Goal: Task Accomplishment & Management: Manage account settings

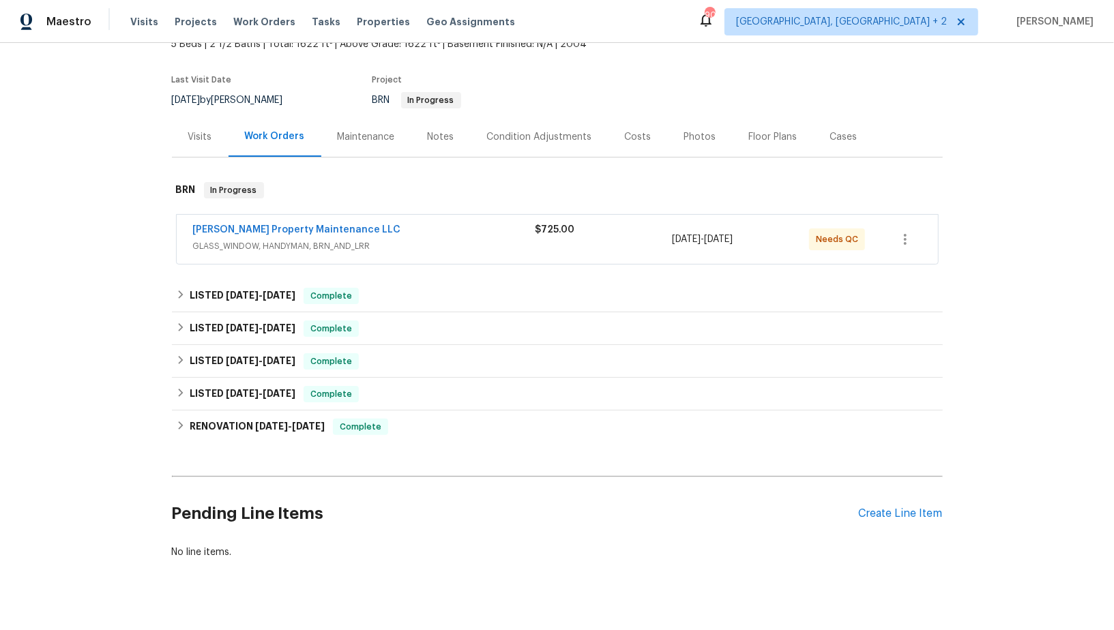
scroll to position [110, 0]
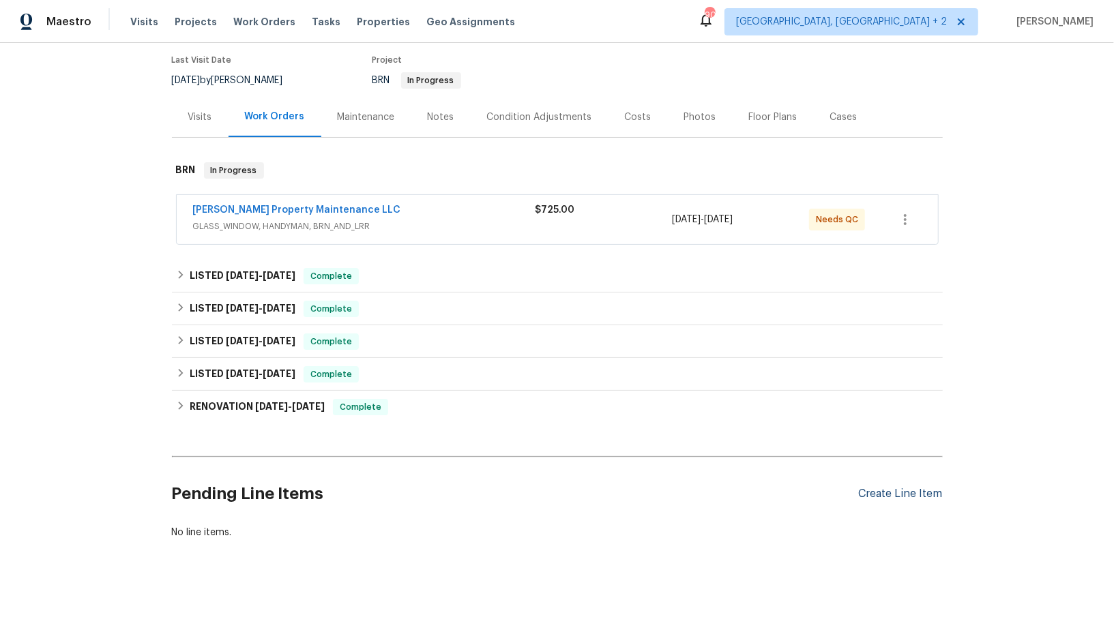
click at [900, 497] on div "Create Line Item" at bounding box center [901, 494] width 84 height 13
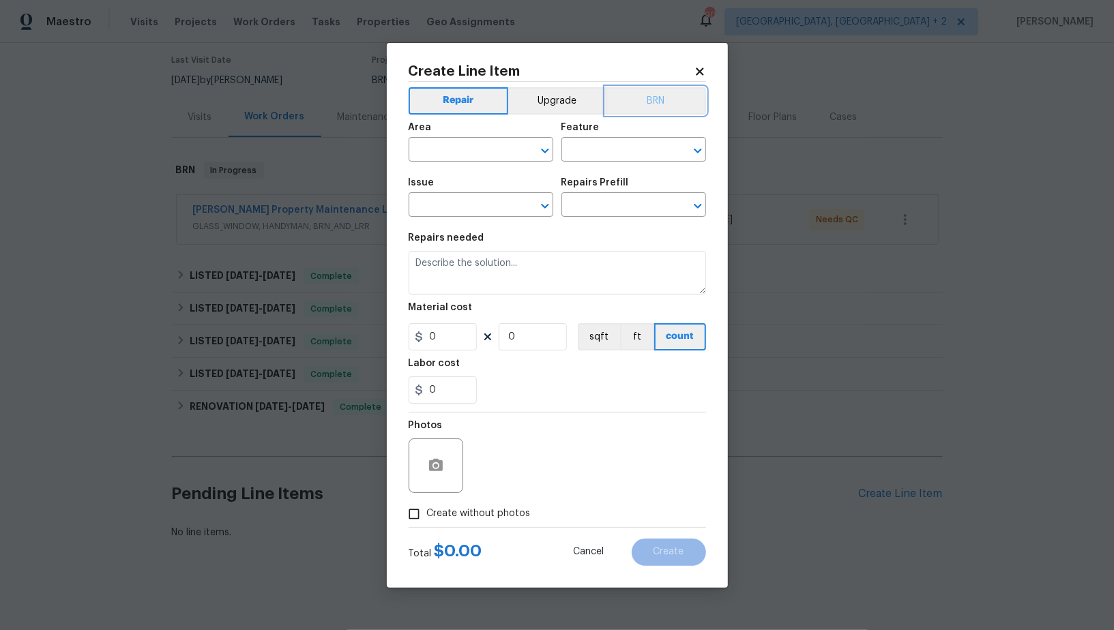
click at [665, 103] on button "BRN" at bounding box center [656, 100] width 100 height 27
click at [456, 164] on span "Area ​" at bounding box center [481, 142] width 145 height 55
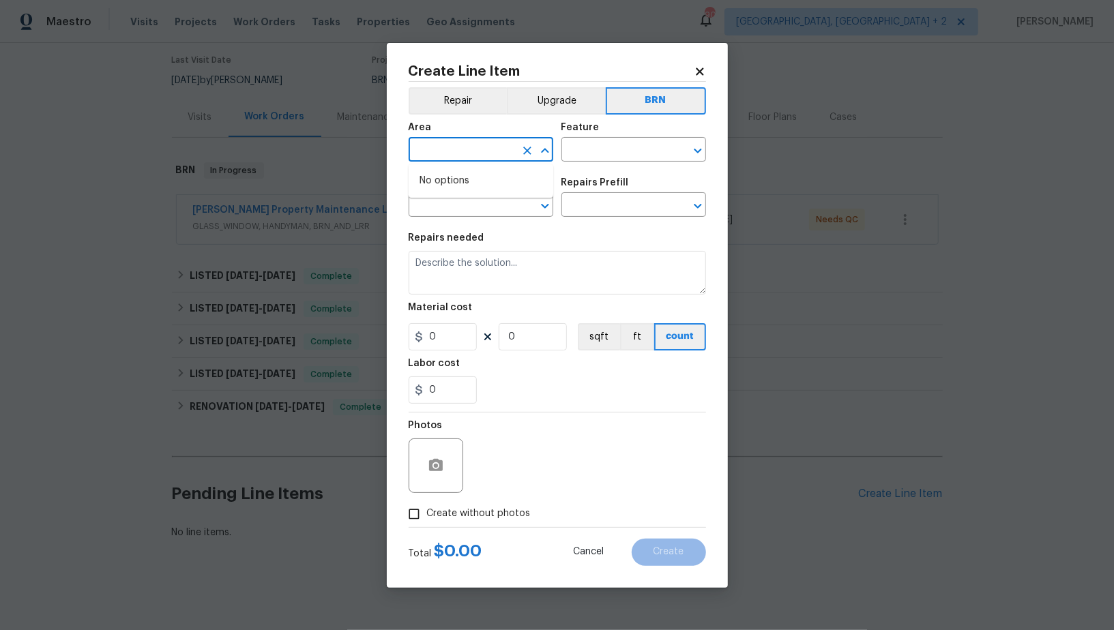
click at [456, 156] on input "text" at bounding box center [462, 151] width 106 height 21
type input "o"
type input "over"
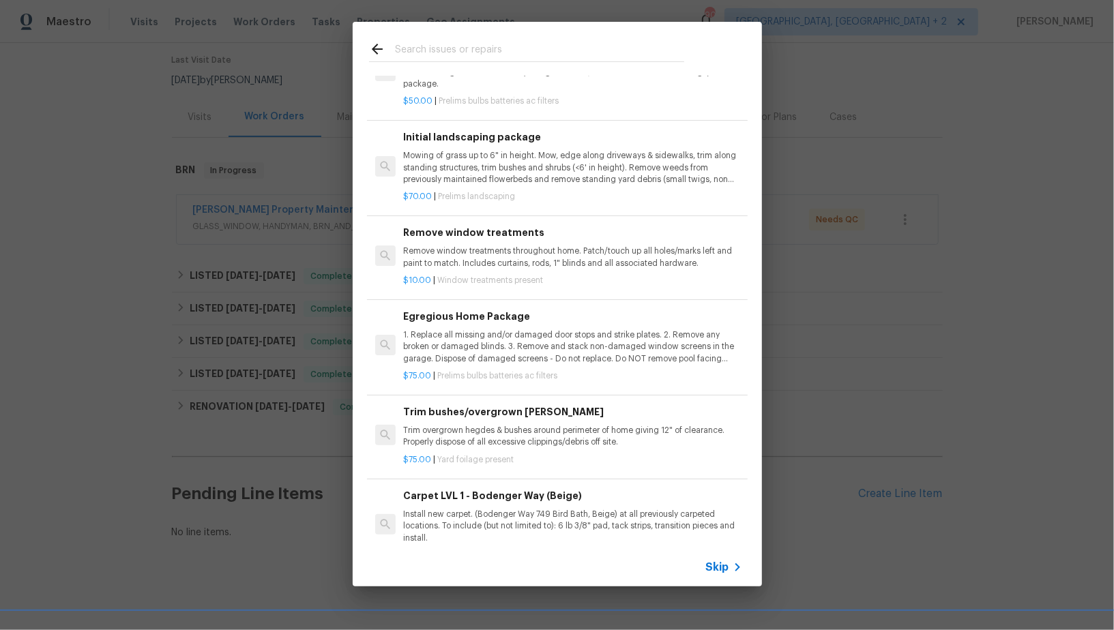
scroll to position [0, 0]
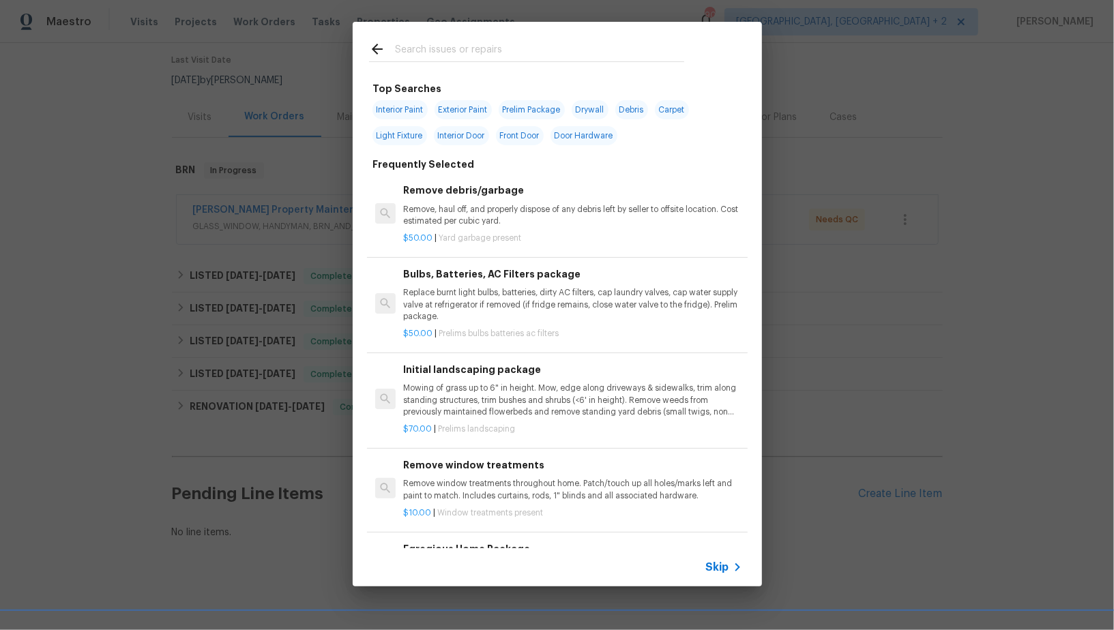
click at [714, 557] on div "Skip" at bounding box center [557, 567] width 409 height 38
click at [729, 567] on icon at bounding box center [737, 567] width 16 height 16
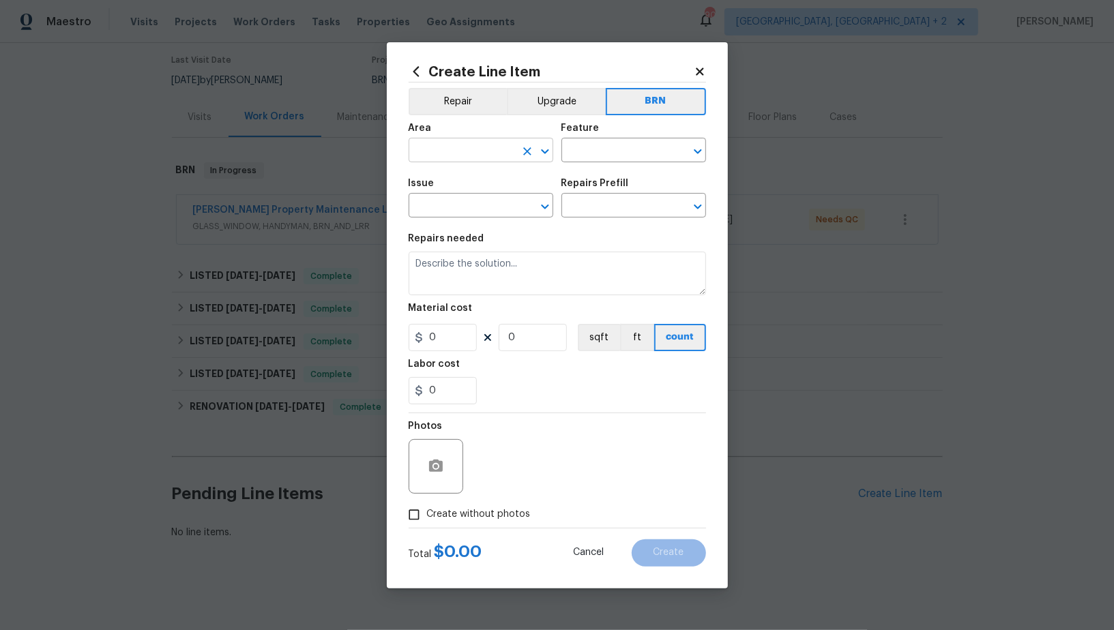
click at [482, 149] on input "text" at bounding box center [462, 151] width 106 height 21
click at [455, 203] on li "Interior Overall" at bounding box center [481, 204] width 145 height 23
type input "Interior Overall"
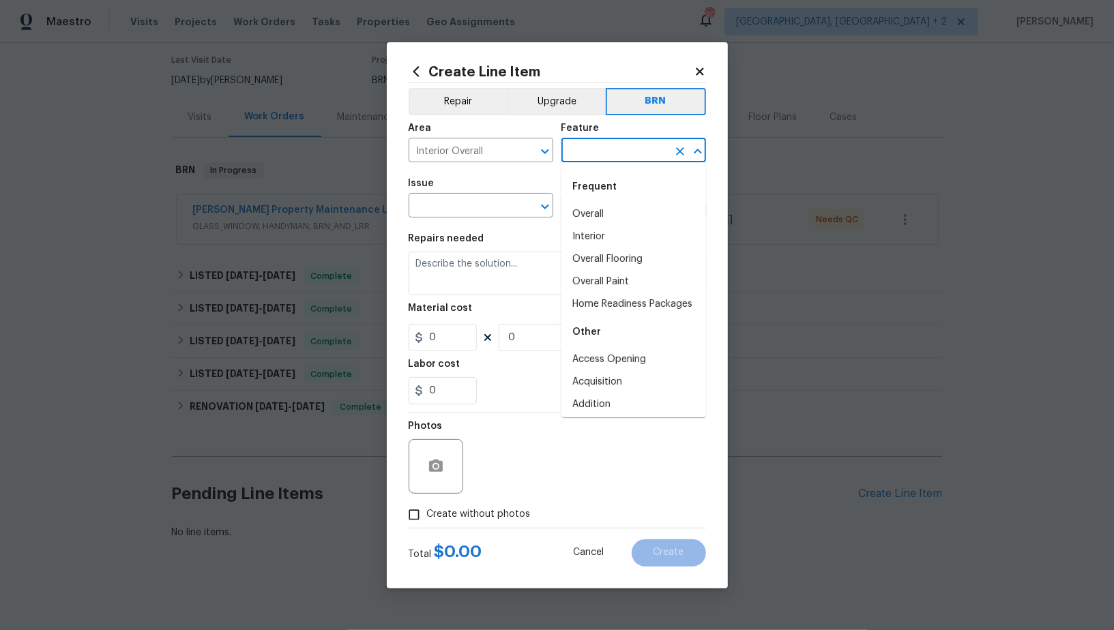
click at [577, 149] on input "text" at bounding box center [614, 151] width 106 height 21
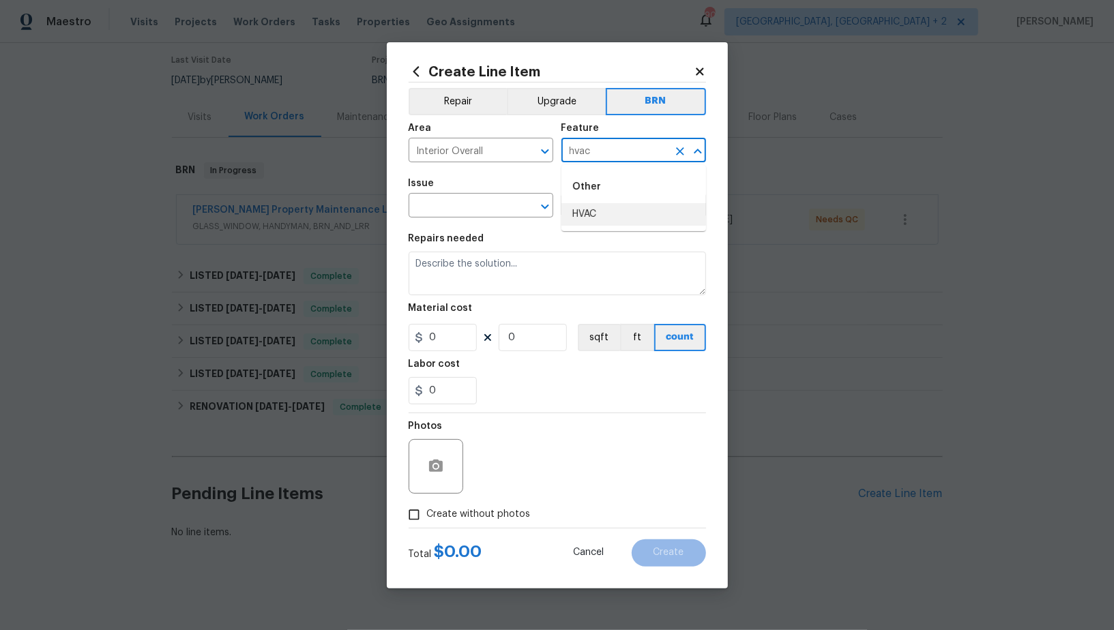
click at [597, 219] on li "HVAC" at bounding box center [633, 214] width 145 height 23
type input "HVAC"
click at [458, 205] on input "text" at bounding box center [462, 206] width 106 height 21
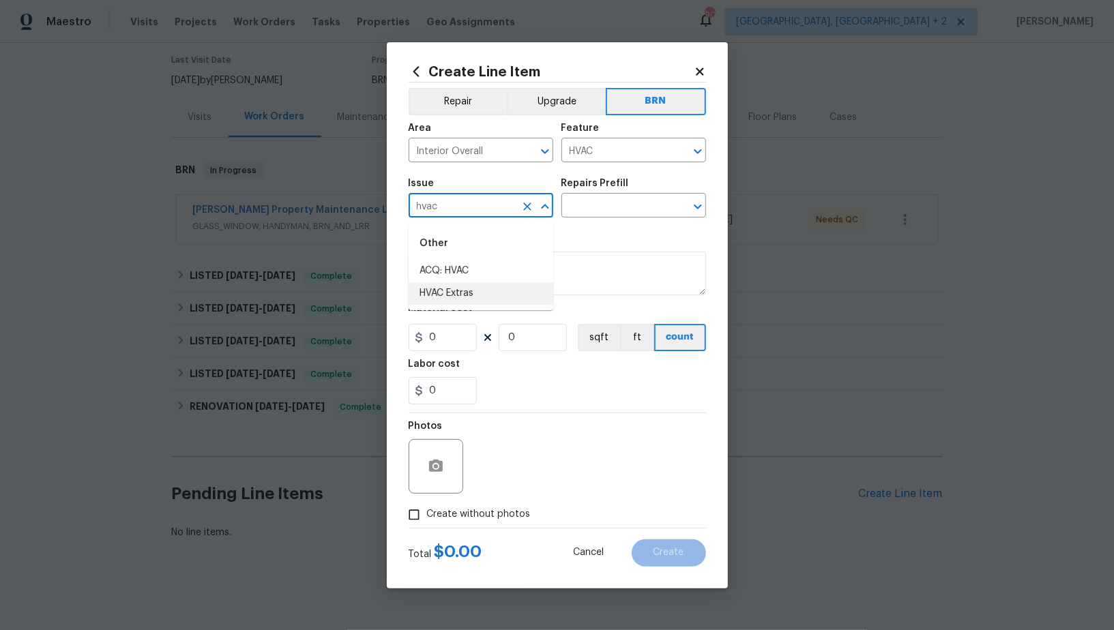
click at [484, 288] on li "HVAC Extras" at bounding box center [481, 293] width 145 height 23
type input "HVAC Extras"
click at [595, 207] on input "text" at bounding box center [614, 206] width 106 height 21
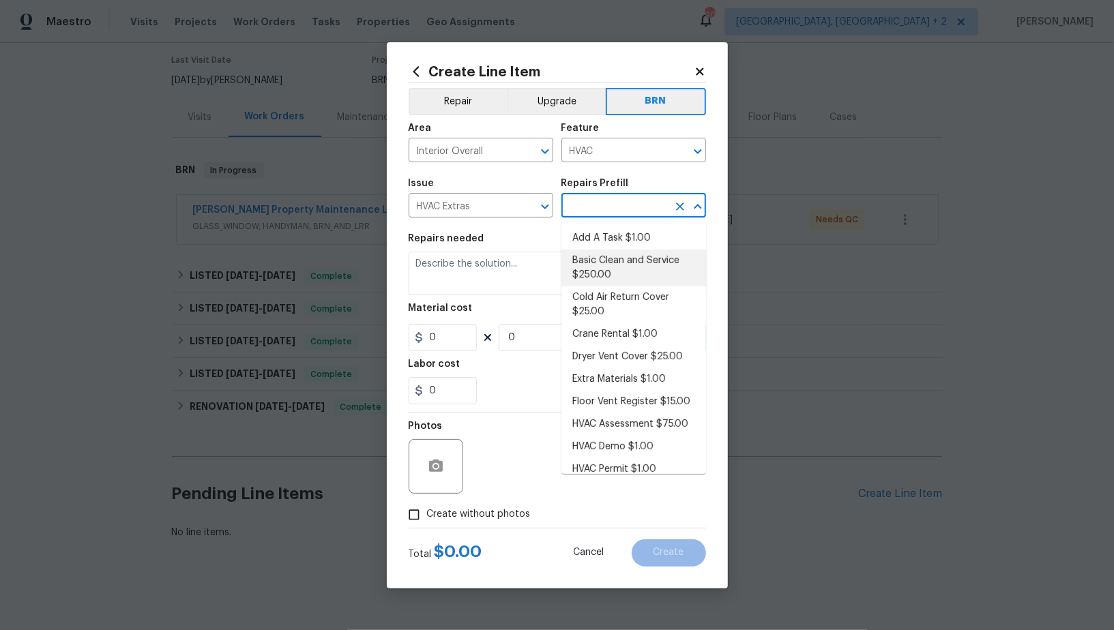
click at [595, 262] on li "Basic Clean and Service $250.00" at bounding box center [633, 268] width 145 height 37
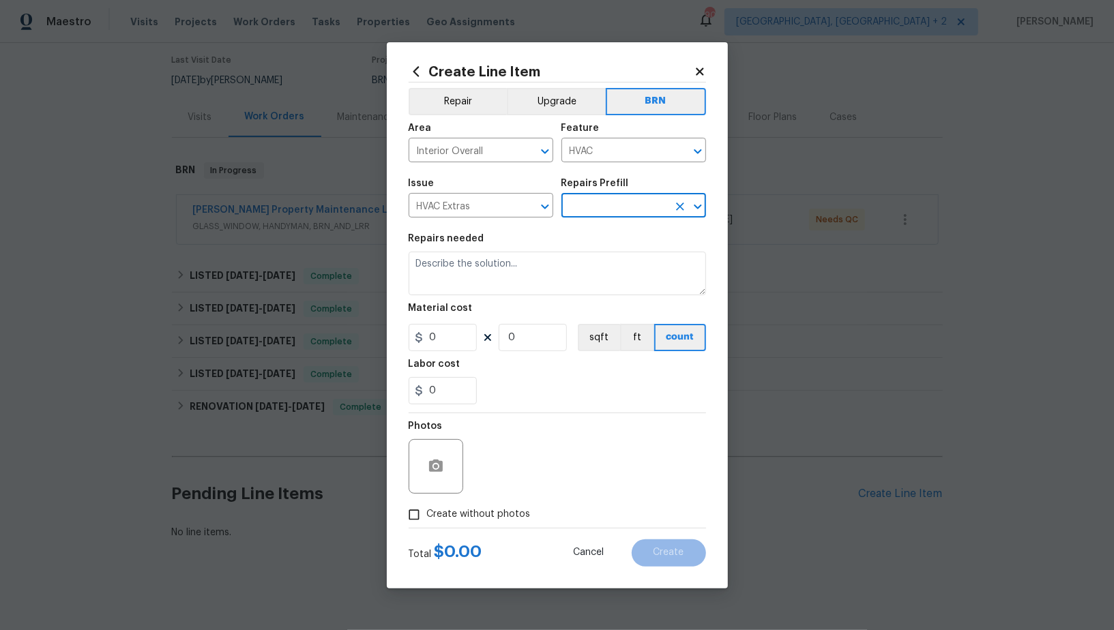
type input "Basic Clean and Service $250.00"
type textarea "General Service HVAC system including: cleaning condenser and evaporator coils,…"
type input "250"
type input "1"
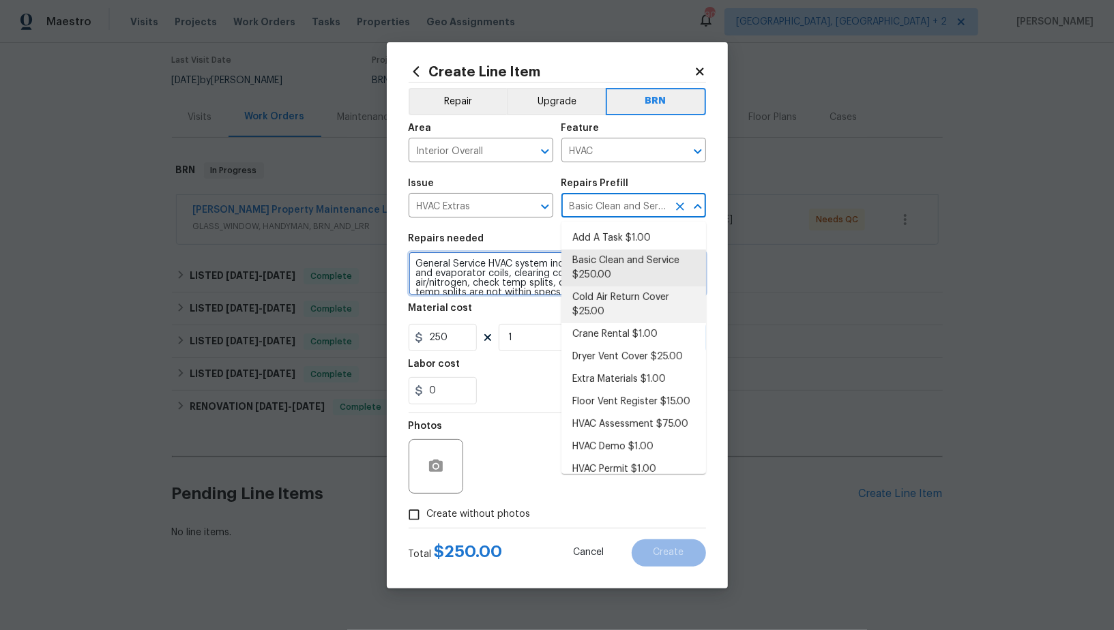
click at [525, 282] on textarea "General Service HVAC system including: cleaning condenser and evaporator coils,…" at bounding box center [557, 274] width 297 height 44
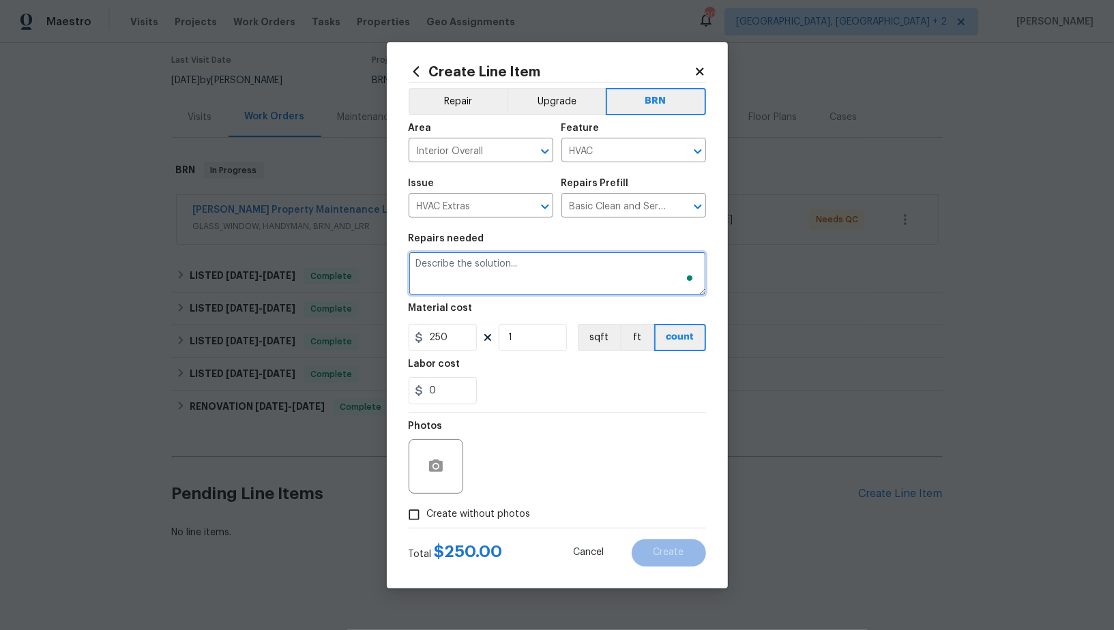
paste textarea "Contractor to service/repair system to bring to proper operation. System curren…"
type textarea "Contractor to service/repair system to bring to proper operation. System curren…"
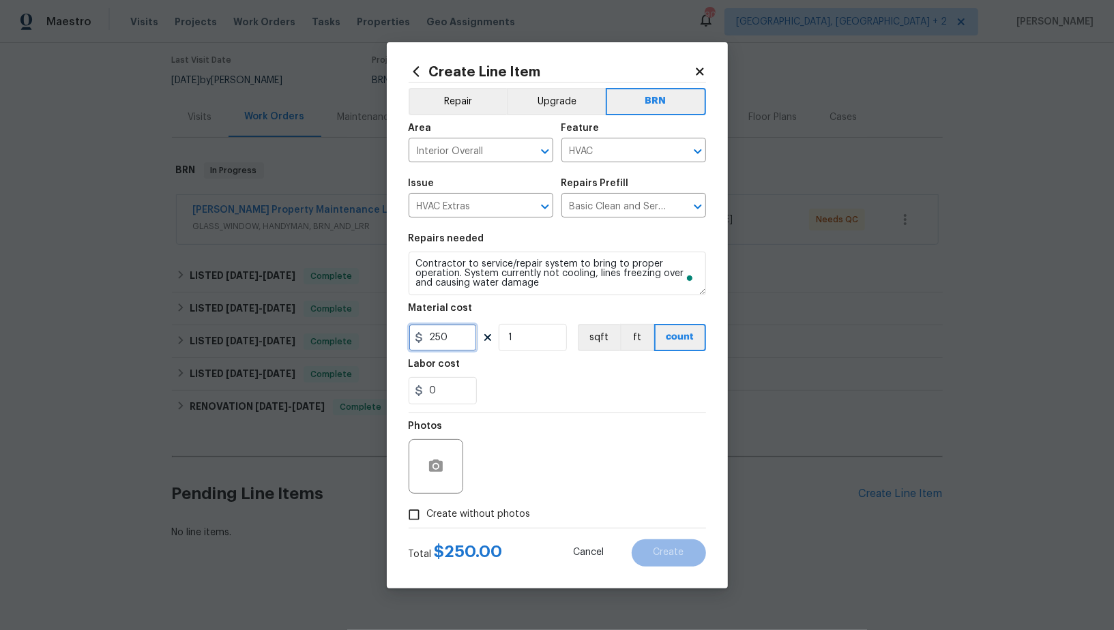
click at [456, 338] on input "250" at bounding box center [443, 337] width 68 height 27
type input "0"
click at [447, 394] on input "0" at bounding box center [443, 390] width 68 height 27
type input "250"
click at [409, 520] on input "Create without photos" at bounding box center [414, 515] width 26 height 26
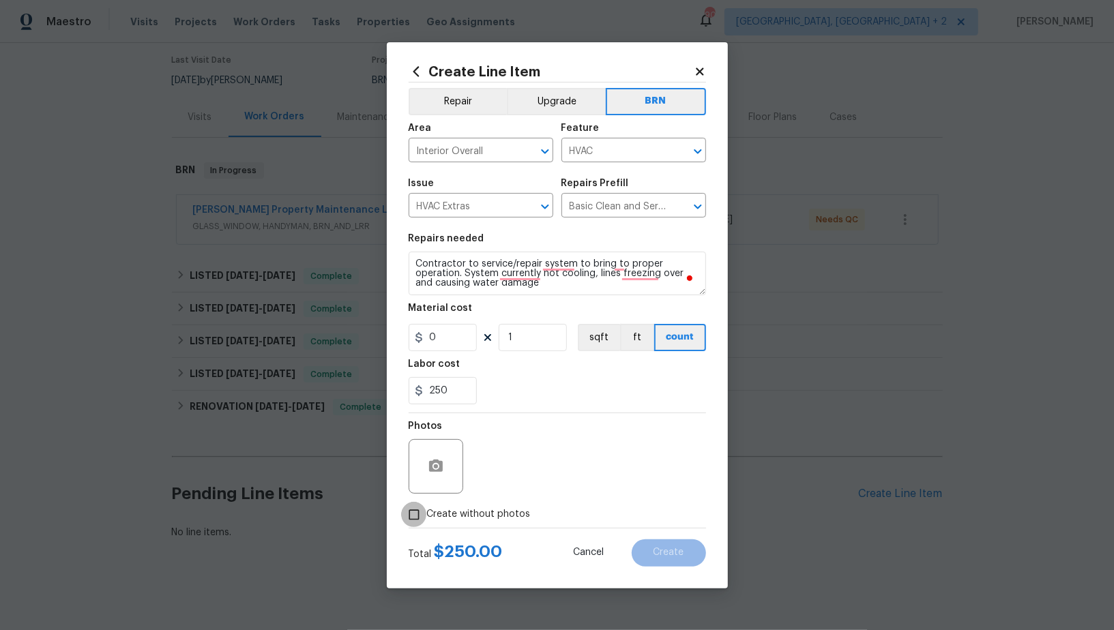
checkbox input "true"
click at [591, 458] on textarea at bounding box center [590, 466] width 232 height 55
click at [671, 544] on button "Create" at bounding box center [669, 553] width 74 height 27
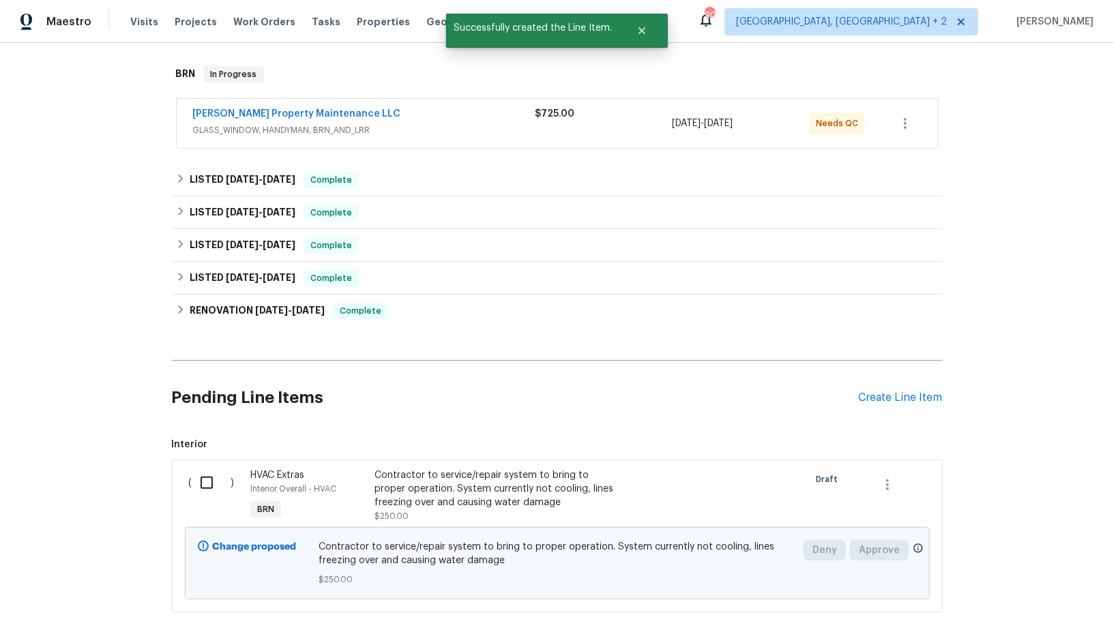
scroll to position [278, 0]
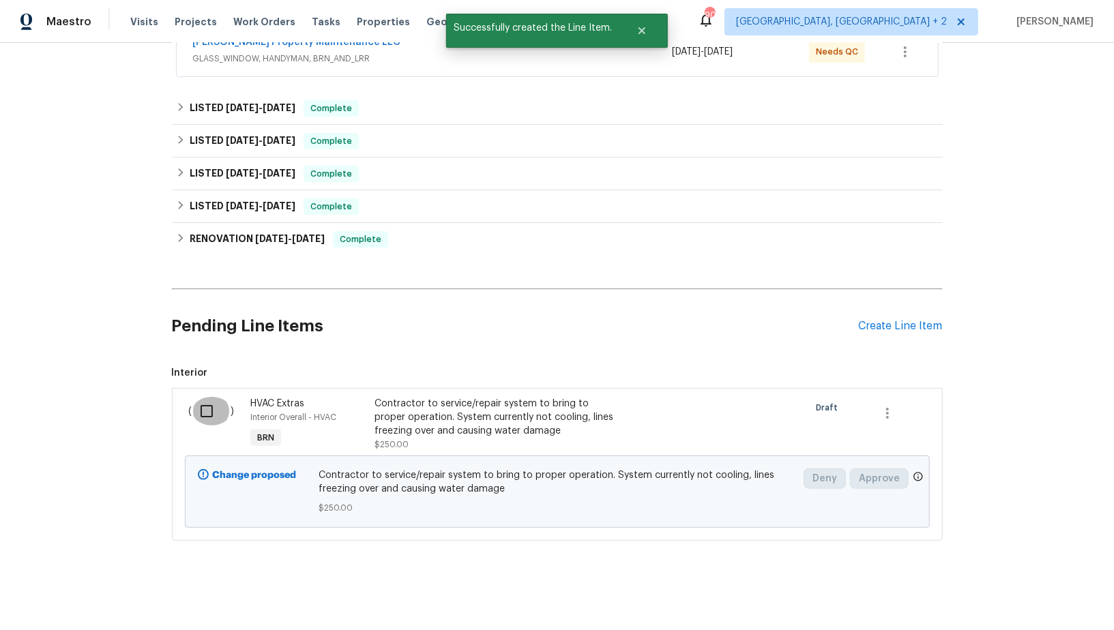
click at [198, 408] on input "checkbox" at bounding box center [211, 411] width 39 height 29
checkbox input "true"
click at [1027, 590] on span "Create Work Order" at bounding box center [1035, 596] width 91 height 17
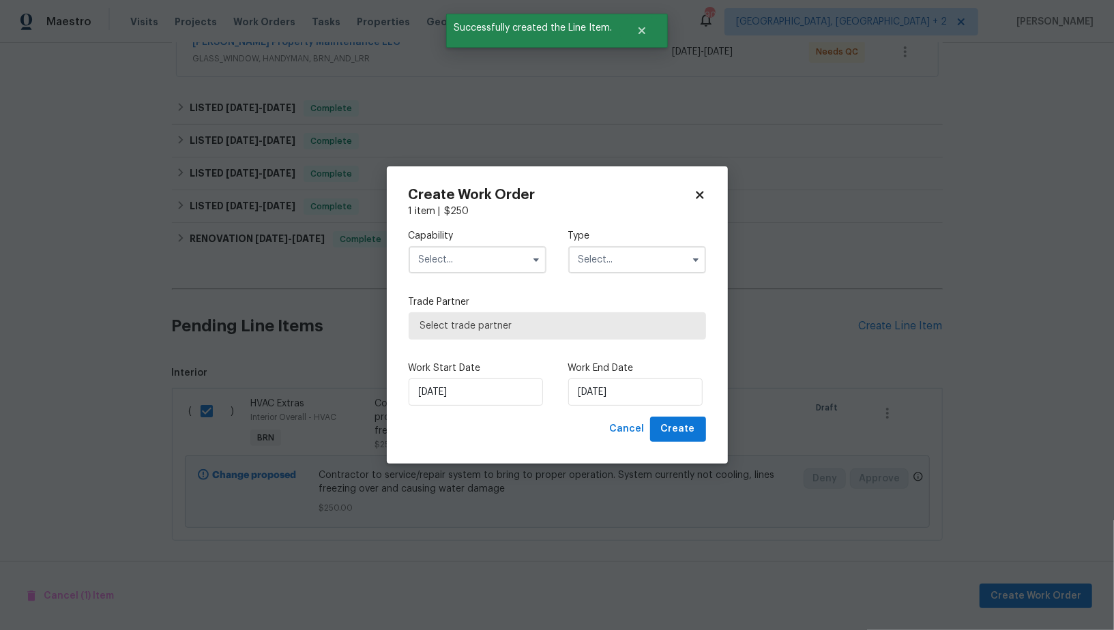
click at [465, 265] on input "text" at bounding box center [478, 259] width 138 height 27
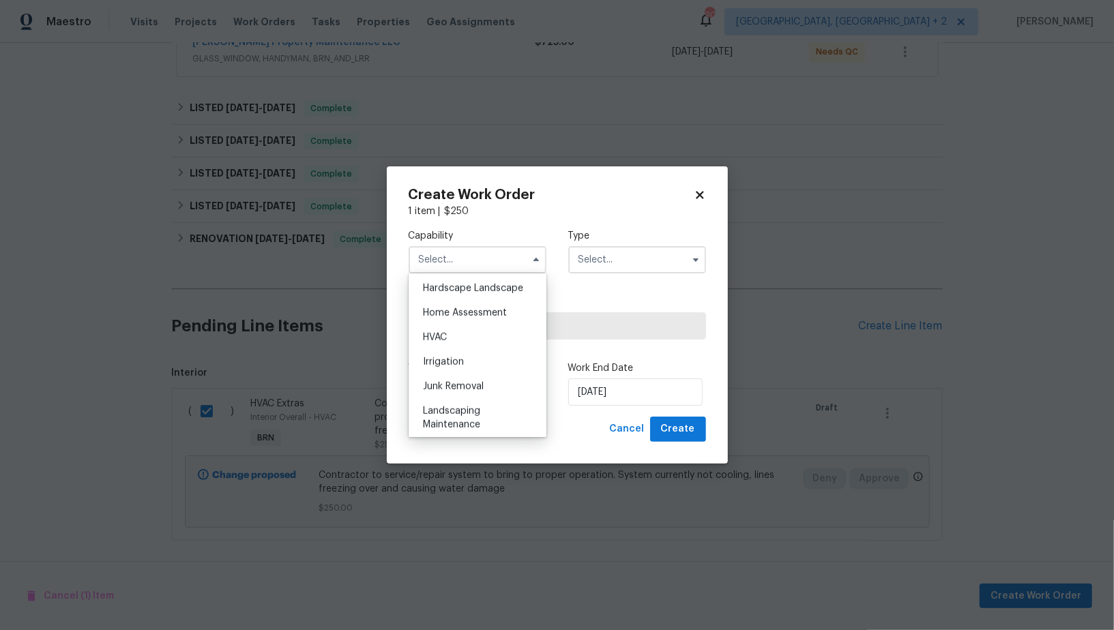
scroll to position [782, 0]
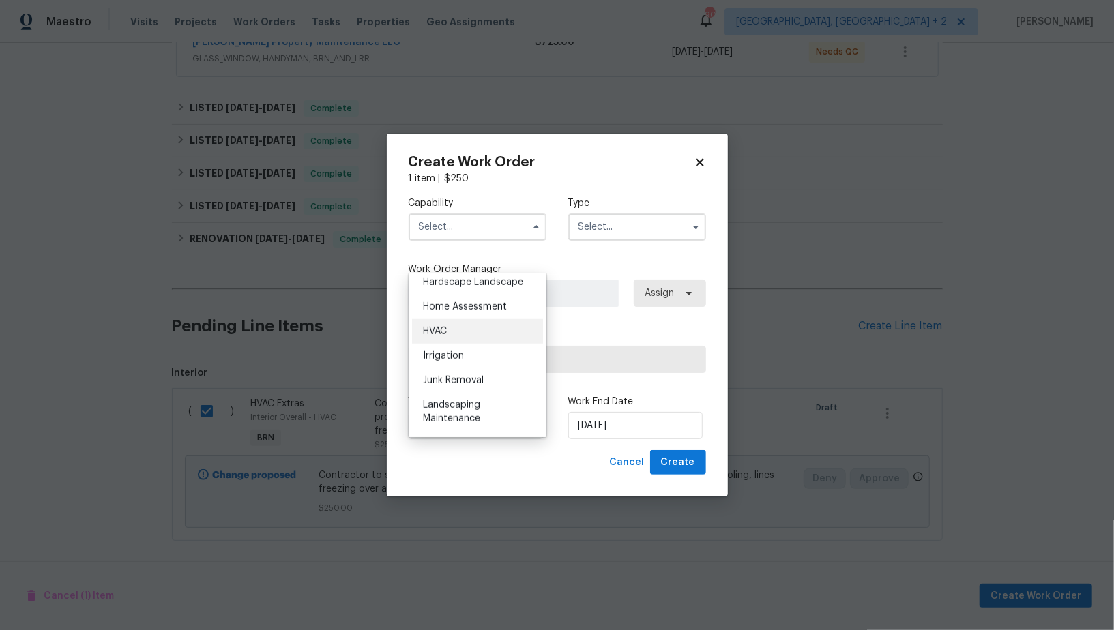
click at [451, 330] on div "HVAC" at bounding box center [477, 331] width 131 height 25
type input "HVAC"
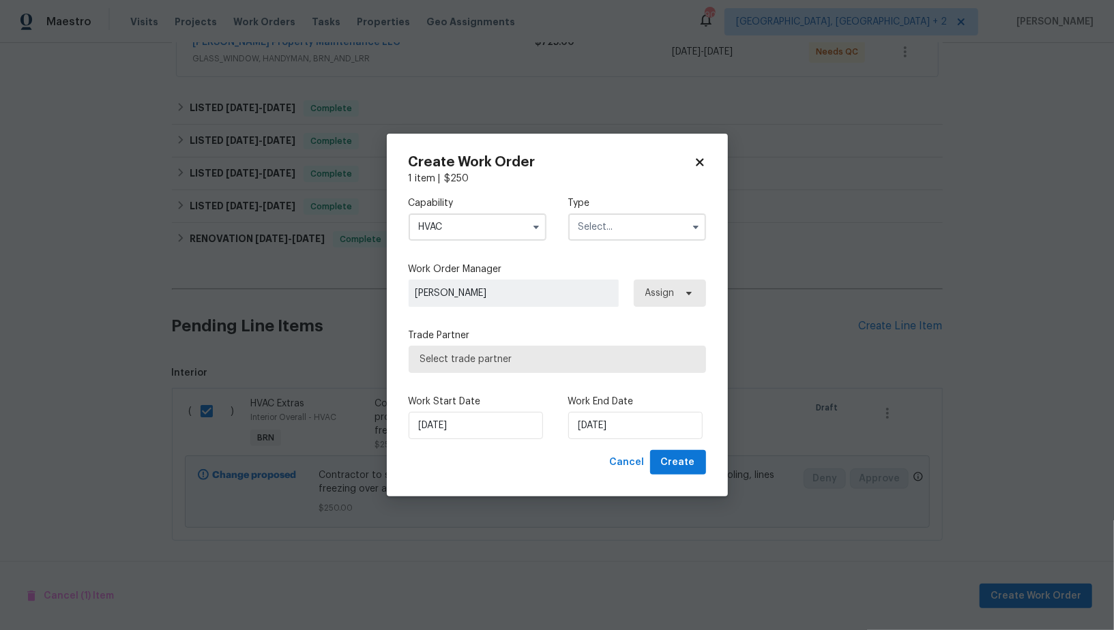
click at [609, 231] on input "text" at bounding box center [637, 226] width 138 height 27
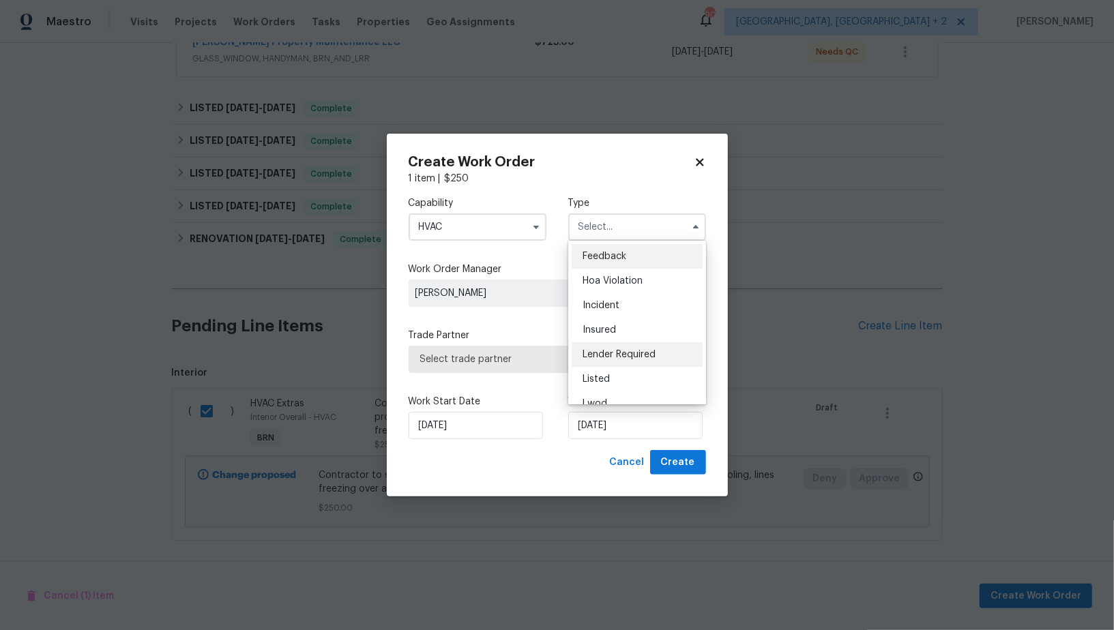
scroll to position [162, 0]
click at [614, 338] on div "Resale" at bounding box center [637, 340] width 131 height 25
type input "Resale"
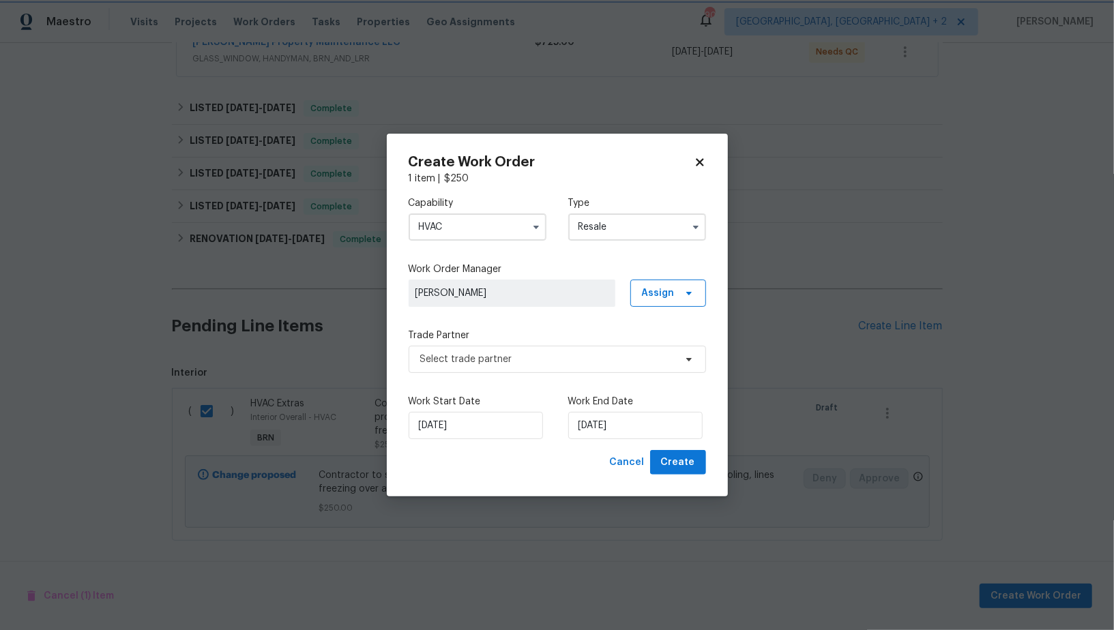
scroll to position [0, 0]
click at [540, 355] on span "Select trade partner" at bounding box center [547, 360] width 254 height 14
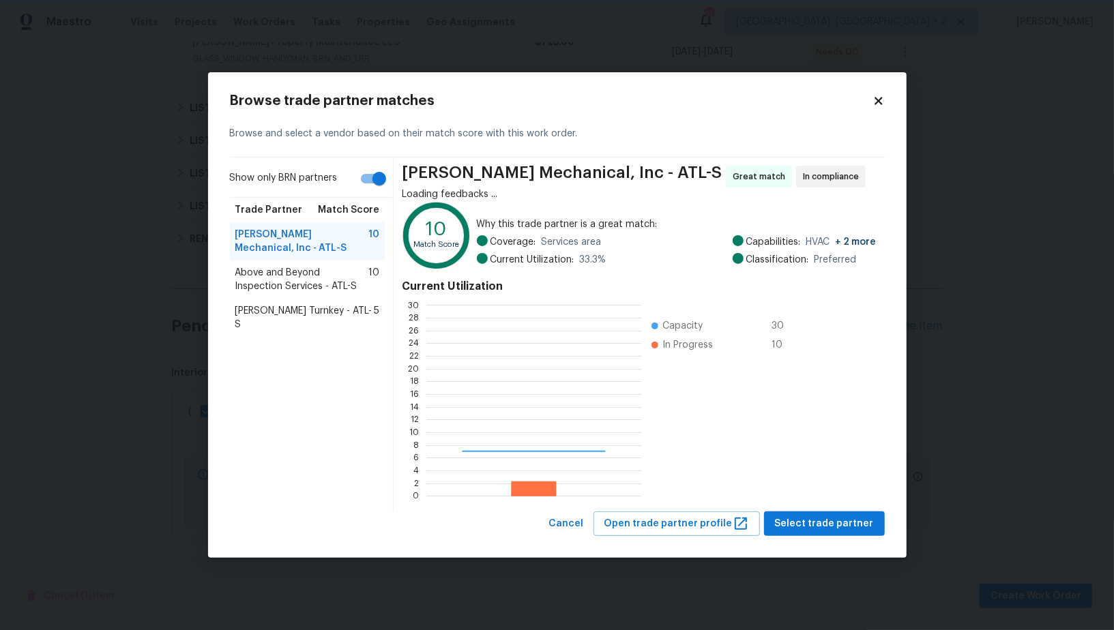
scroll to position [191, 215]
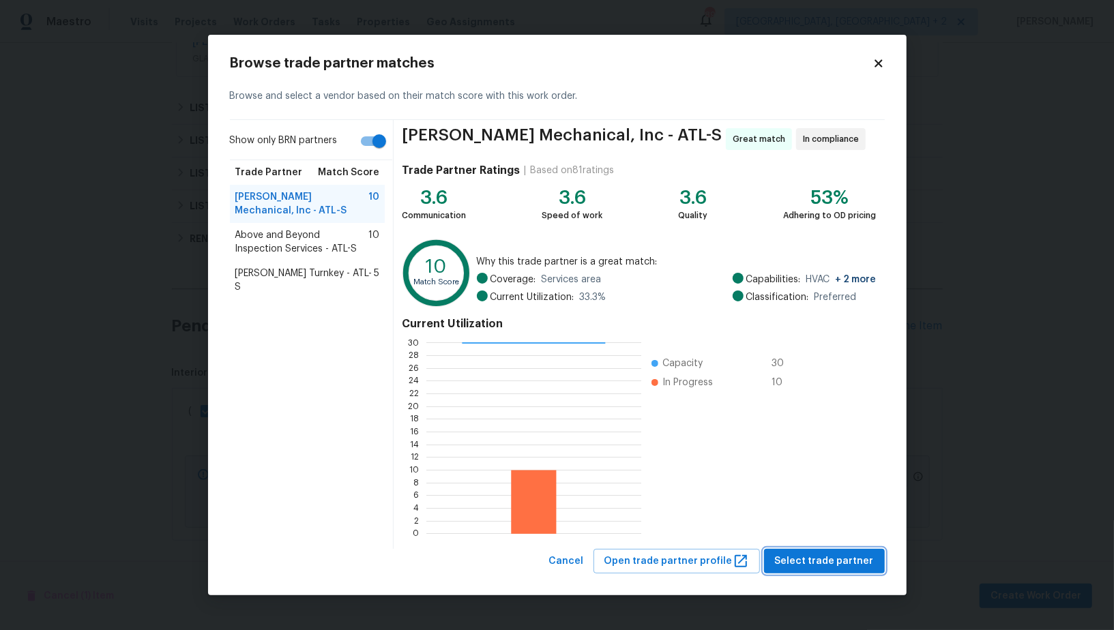
click at [842, 568] on span "Select trade partner" at bounding box center [824, 561] width 99 height 17
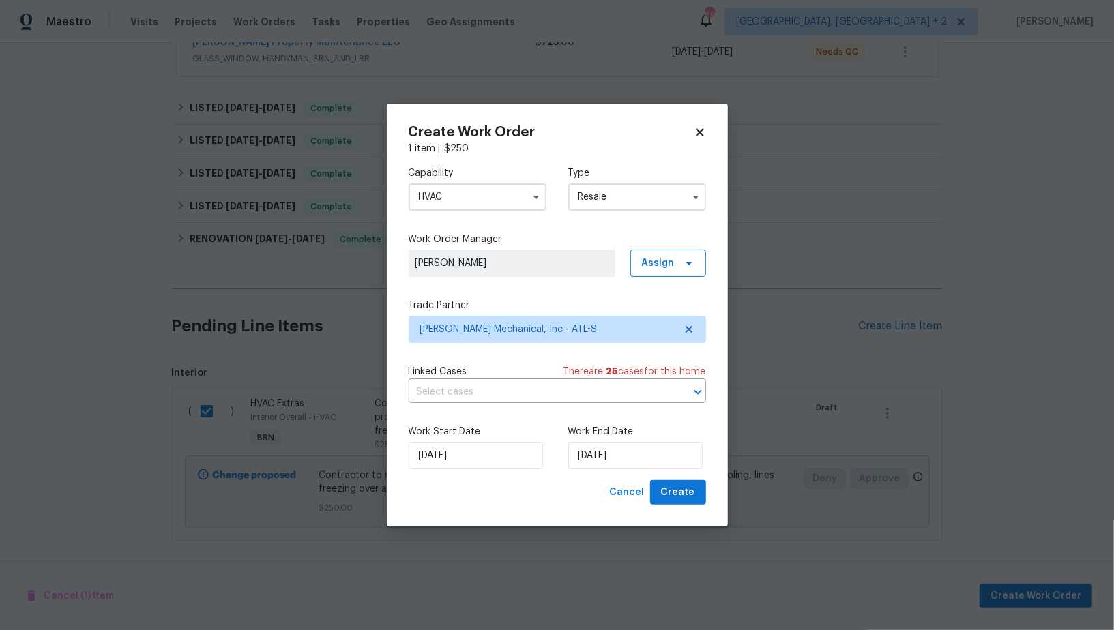
click at [561, 404] on div "Capability HVAC Type Resale Work Order Manager [PERSON_NAME] Assign Trade Partn…" at bounding box center [557, 318] width 297 height 325
click at [561, 403] on div "Capability HVAC Type Resale Work Order Manager [PERSON_NAME] Assign Trade Partn…" at bounding box center [557, 318] width 297 height 325
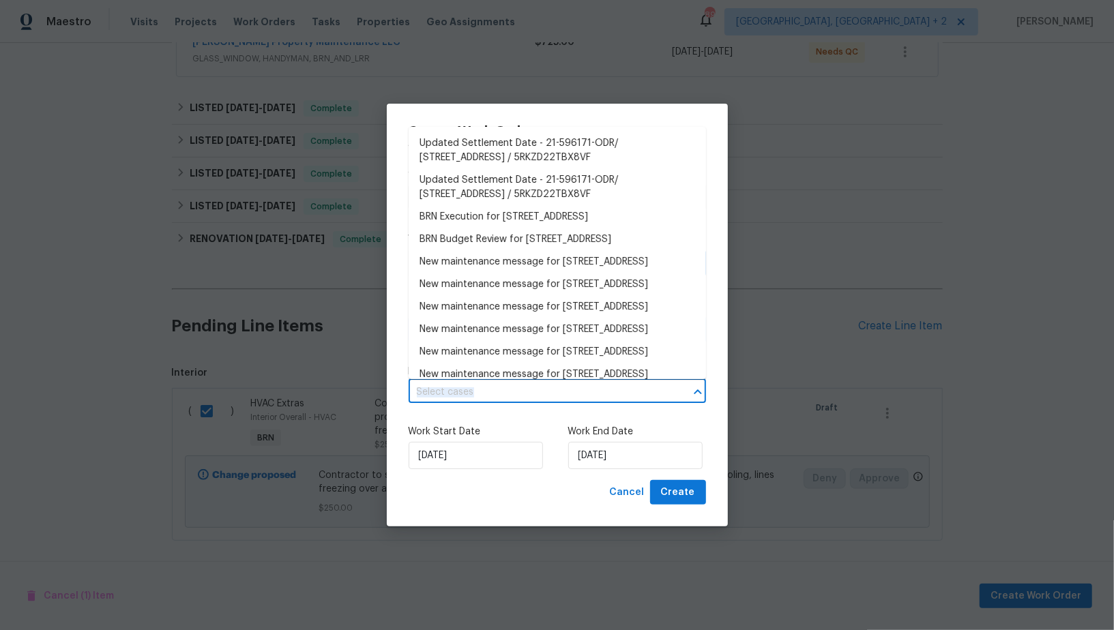
click at [557, 389] on input "text" at bounding box center [538, 392] width 259 height 21
click at [546, 226] on li "BRN Execution for [STREET_ADDRESS]" at bounding box center [557, 217] width 297 height 23
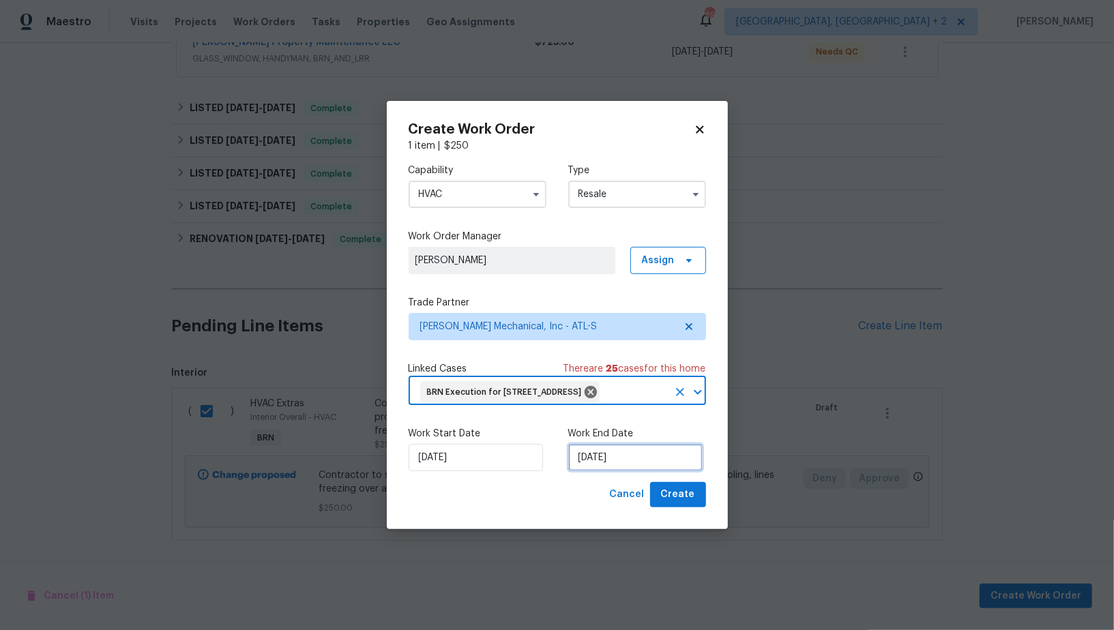
click at [625, 471] on input "[DATE]" at bounding box center [635, 457] width 134 height 27
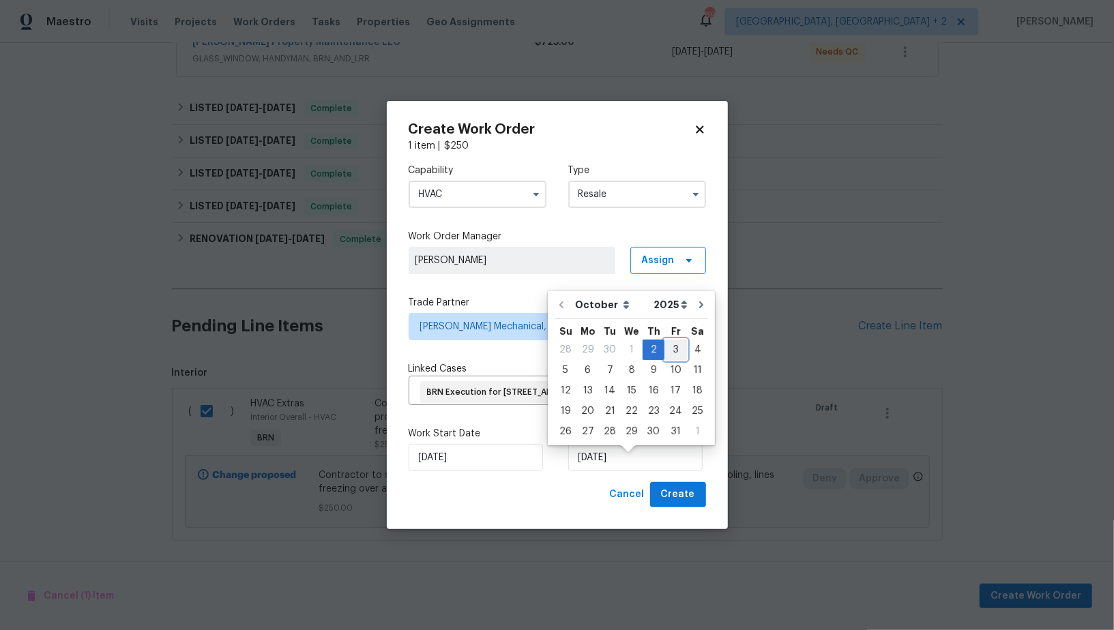
click at [673, 351] on div "3" at bounding box center [675, 349] width 23 height 19
type input "[DATE]"
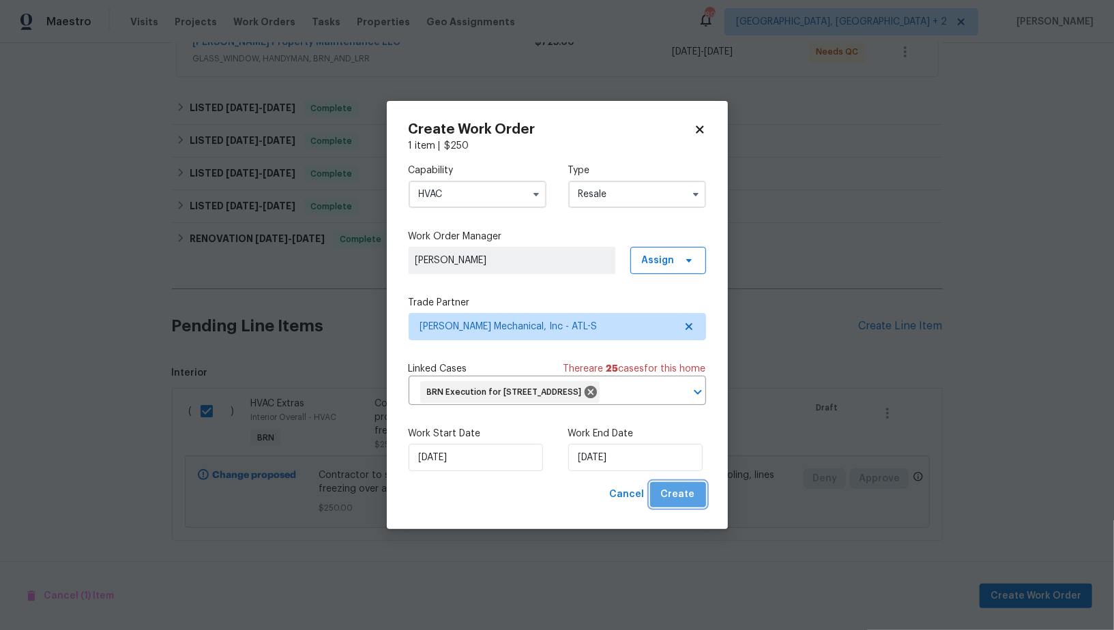
click at [681, 503] on span "Create" at bounding box center [678, 494] width 34 height 17
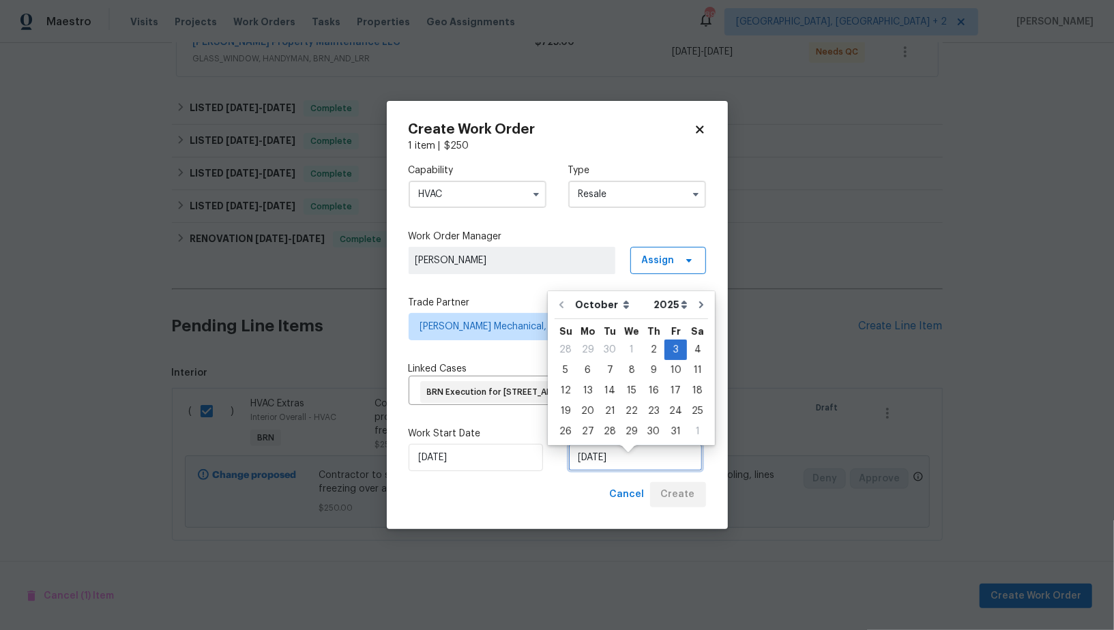
click at [603, 471] on input "[DATE]" at bounding box center [635, 457] width 134 height 27
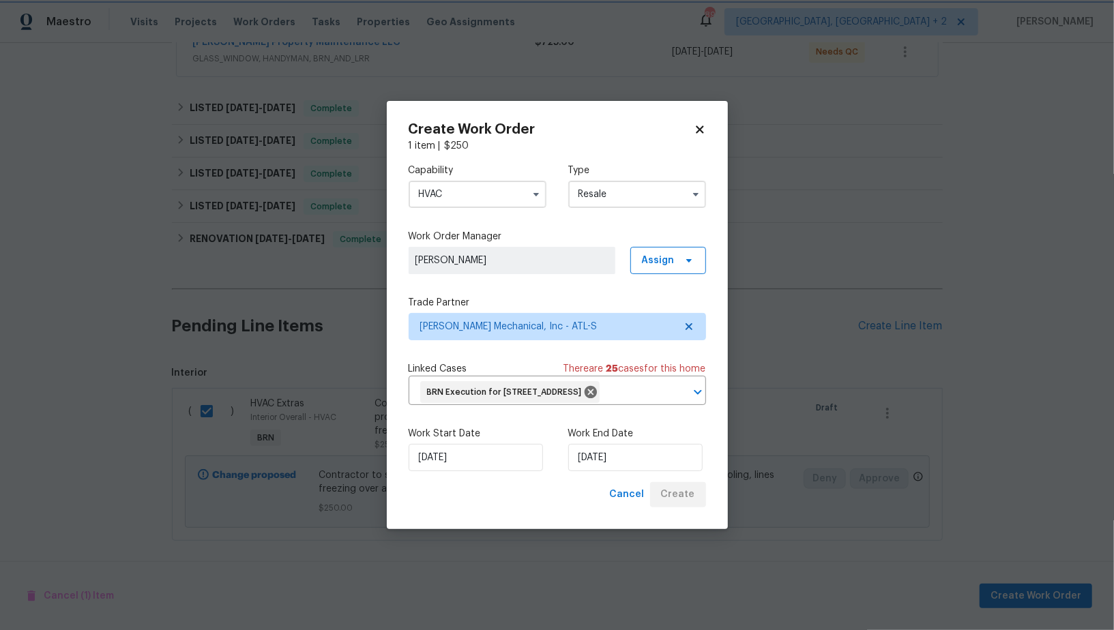
click at [477, 362] on div "Linked Cases There are 25 case s for this home" at bounding box center [557, 369] width 297 height 14
checkbox input "false"
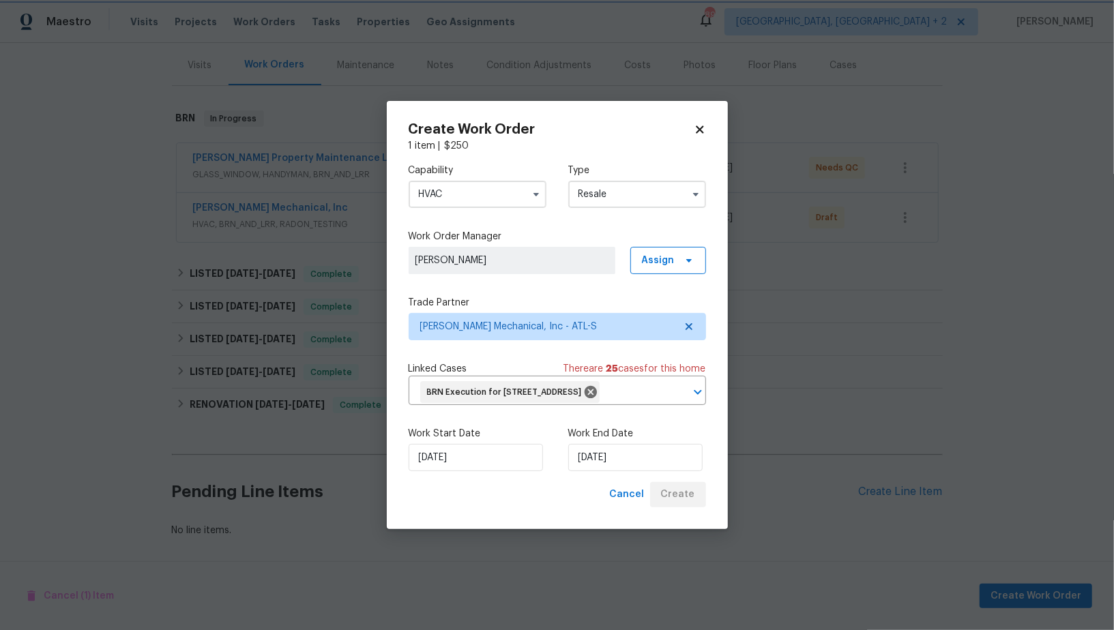
scroll to position [159, 0]
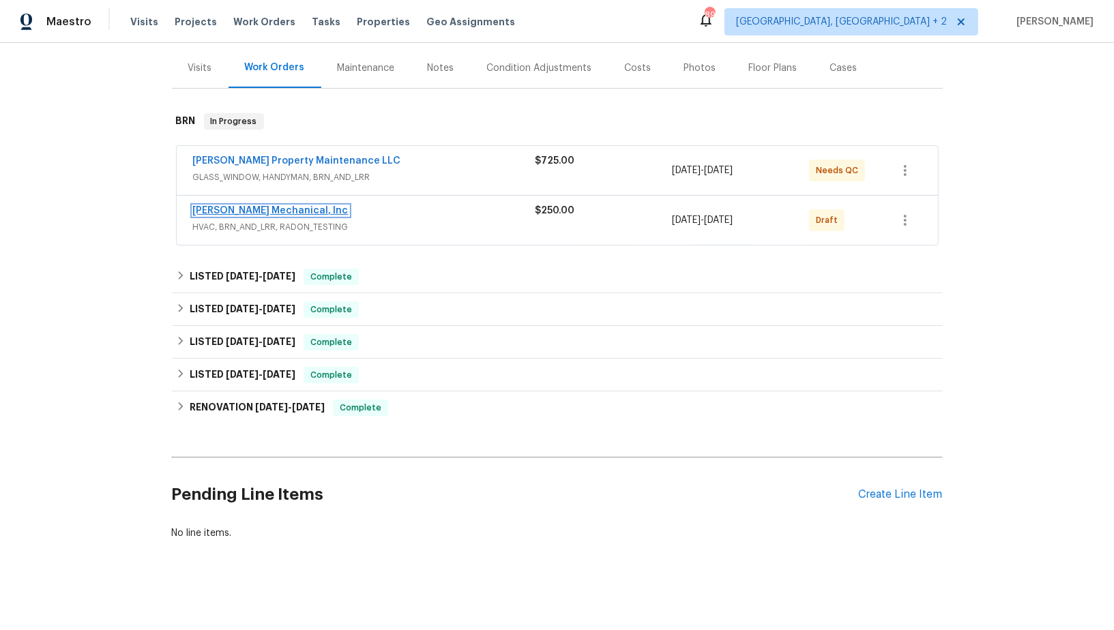
click at [269, 208] on link "[PERSON_NAME] Mechanical, Inc" at bounding box center [271, 211] width 156 height 10
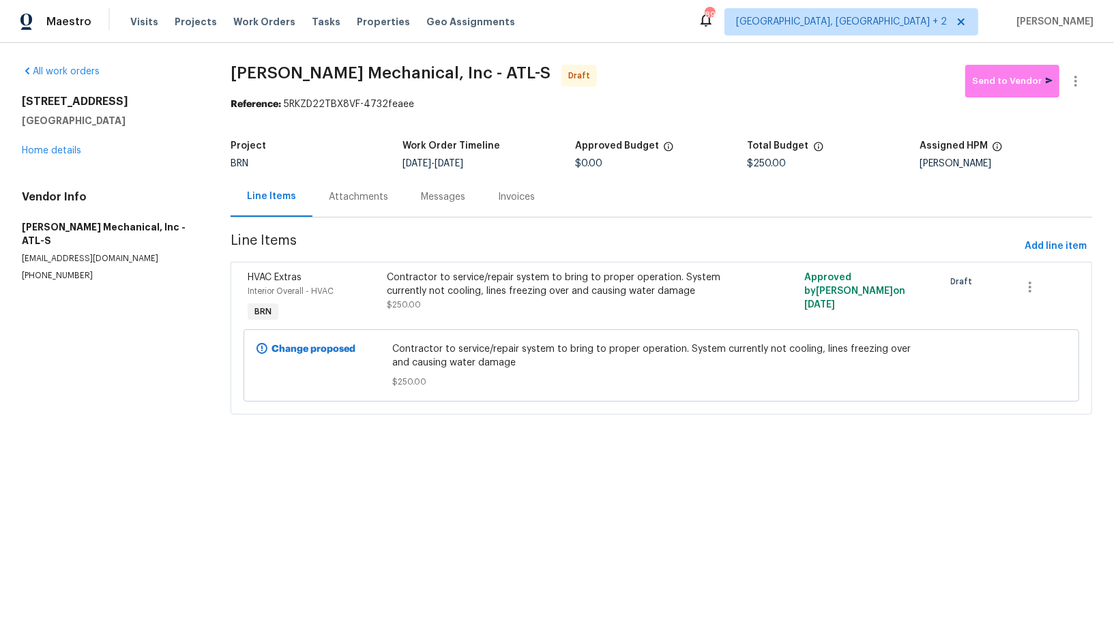
click at [357, 194] on div "Attachments" at bounding box center [358, 197] width 59 height 14
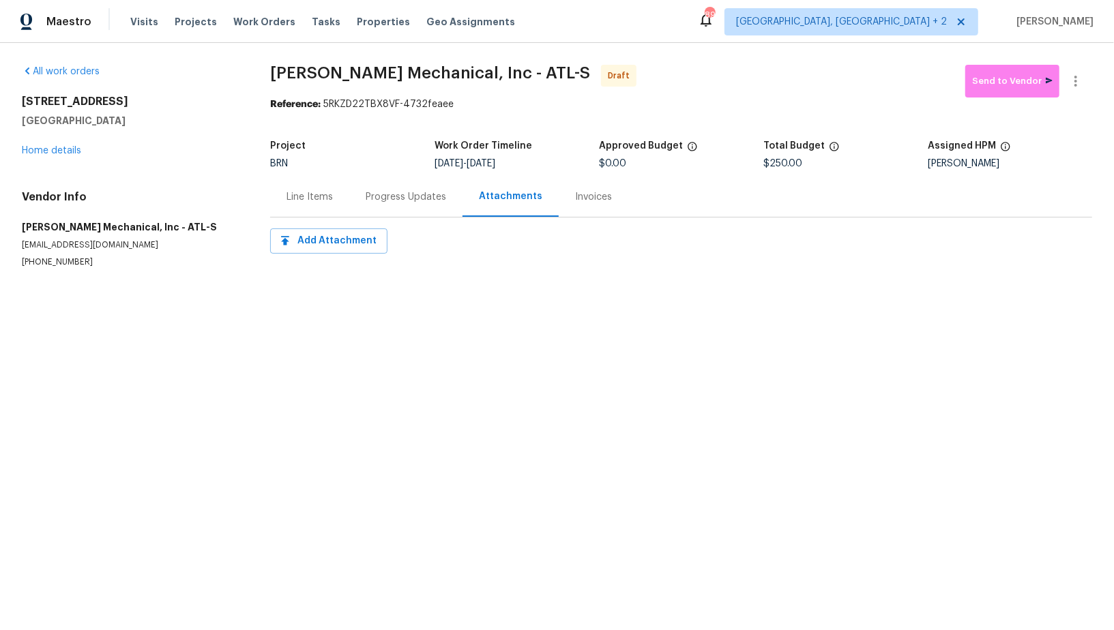
click at [394, 189] on div "Progress Updates" at bounding box center [405, 197] width 113 height 40
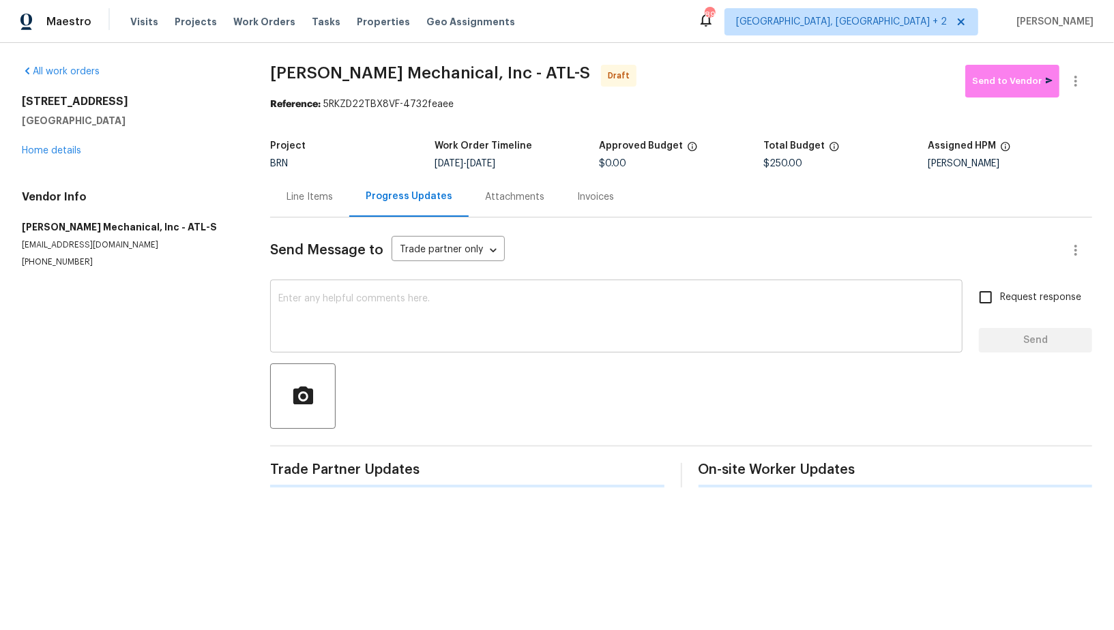
click at [383, 307] on textarea at bounding box center [616, 318] width 676 height 48
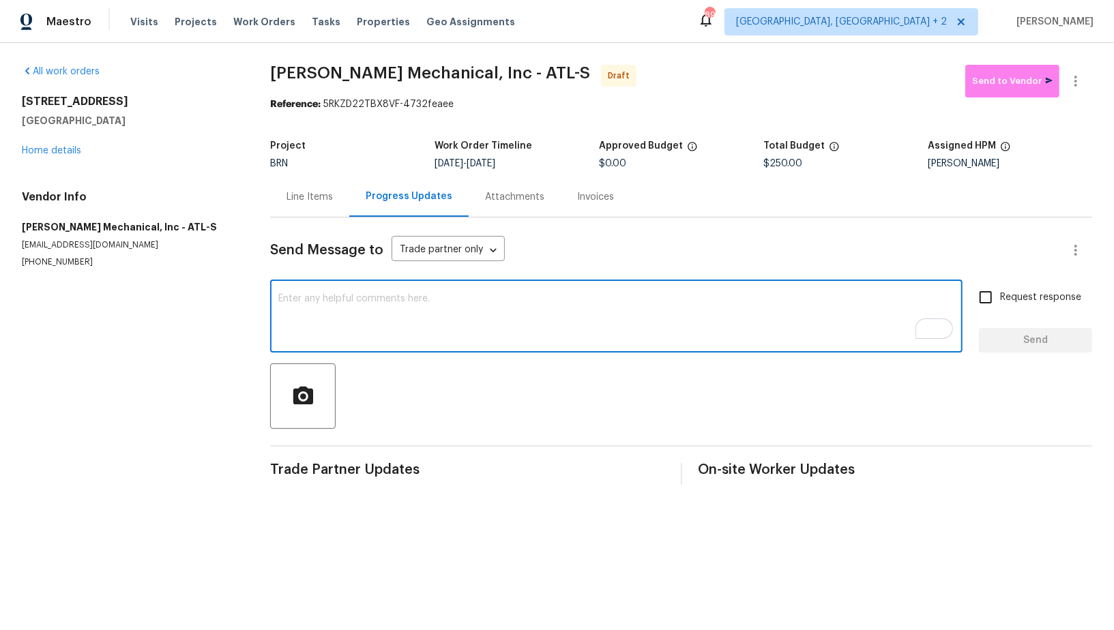
click at [376, 319] on textarea "To enrich screen reader interactions, please activate Accessibility in Grammarl…" at bounding box center [616, 318] width 676 height 48
paste textarea "Hi, I'm [PERSON_NAME] from Opendoor. Just wanted to check if you received the W…"
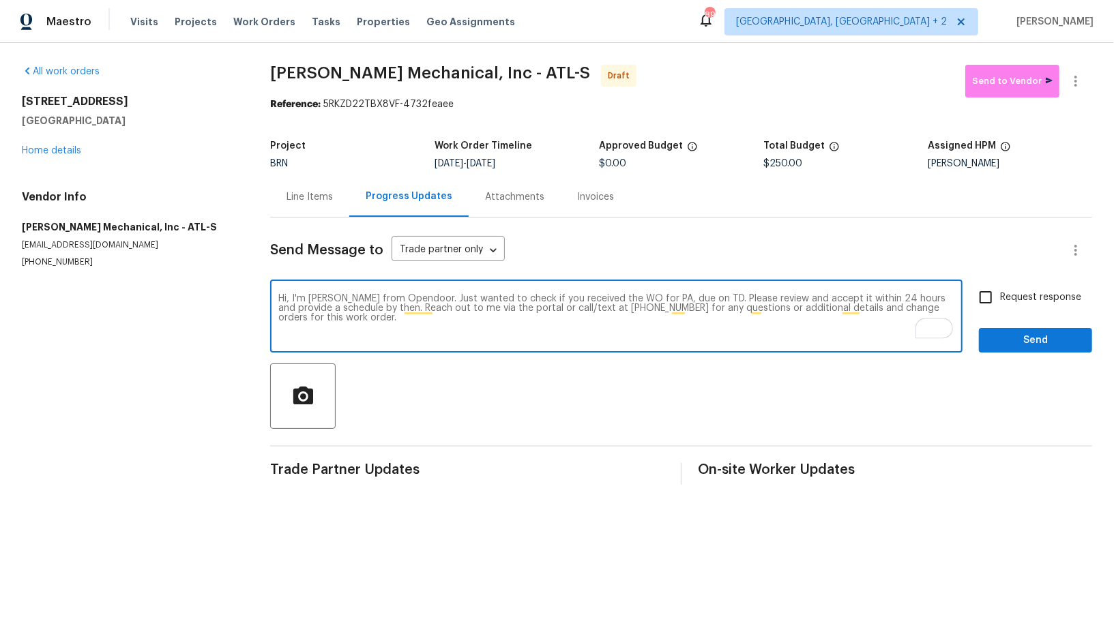
click at [664, 299] on textarea "Hi, I'm [PERSON_NAME] from Opendoor. Just wanted to check if you received the W…" at bounding box center [616, 318] width 676 height 48
paste textarea "[STREET_ADDRESS]"
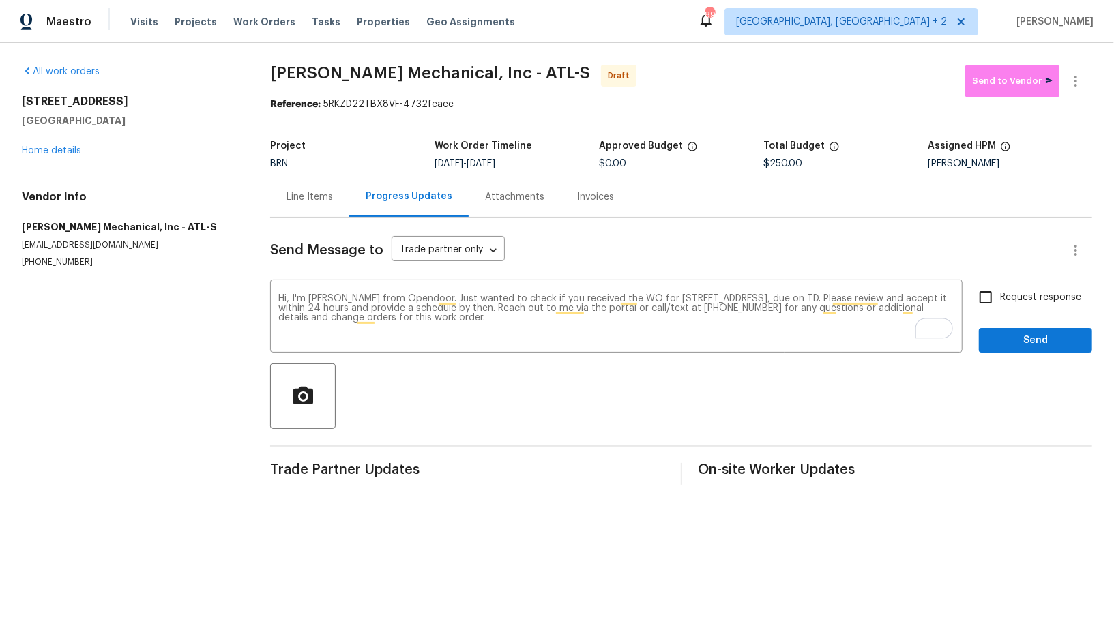
drag, startPoint x: 483, startPoint y: 161, endPoint x: 579, endPoint y: 163, distance: 96.2
click at [579, 163] on div "[DATE] - [DATE]" at bounding box center [516, 164] width 164 height 10
copy span "- [DATE]"
click at [505, 149] on h5 "Work Order Timeline" at bounding box center [483, 146] width 98 height 10
drag, startPoint x: 487, startPoint y: 162, endPoint x: 594, endPoint y: 160, distance: 107.1
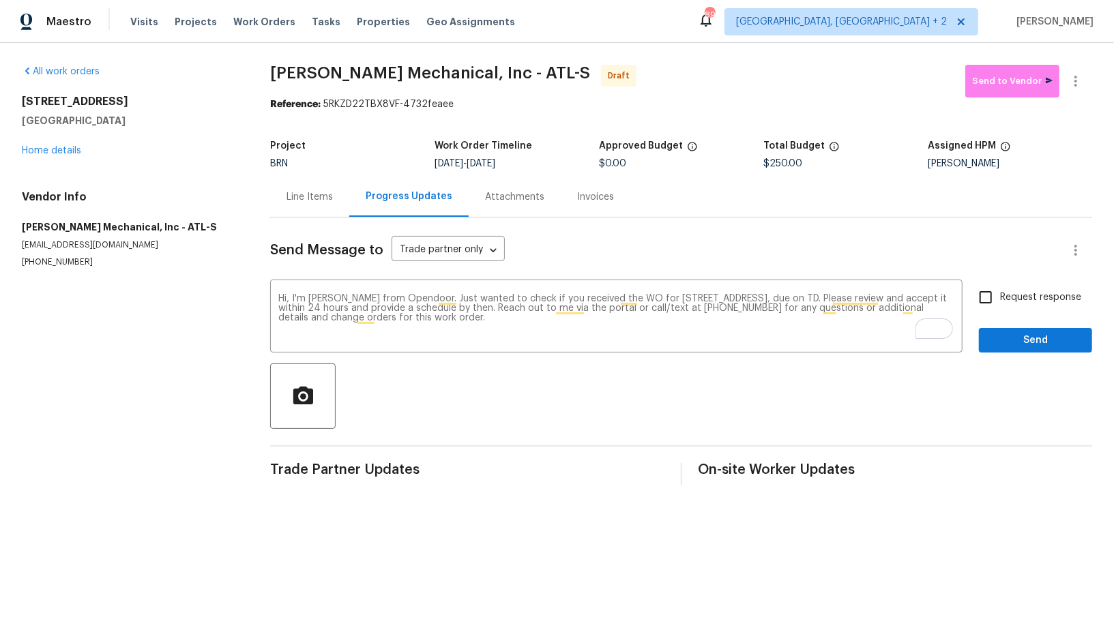
click at [594, 161] on div "[DATE] - [DATE]" at bounding box center [516, 164] width 164 height 10
copy span "[DATE]"
click at [874, 299] on textarea "Hi, I'm [PERSON_NAME] from Opendoor. Just wanted to check if you received the W…" at bounding box center [616, 318] width 676 height 48
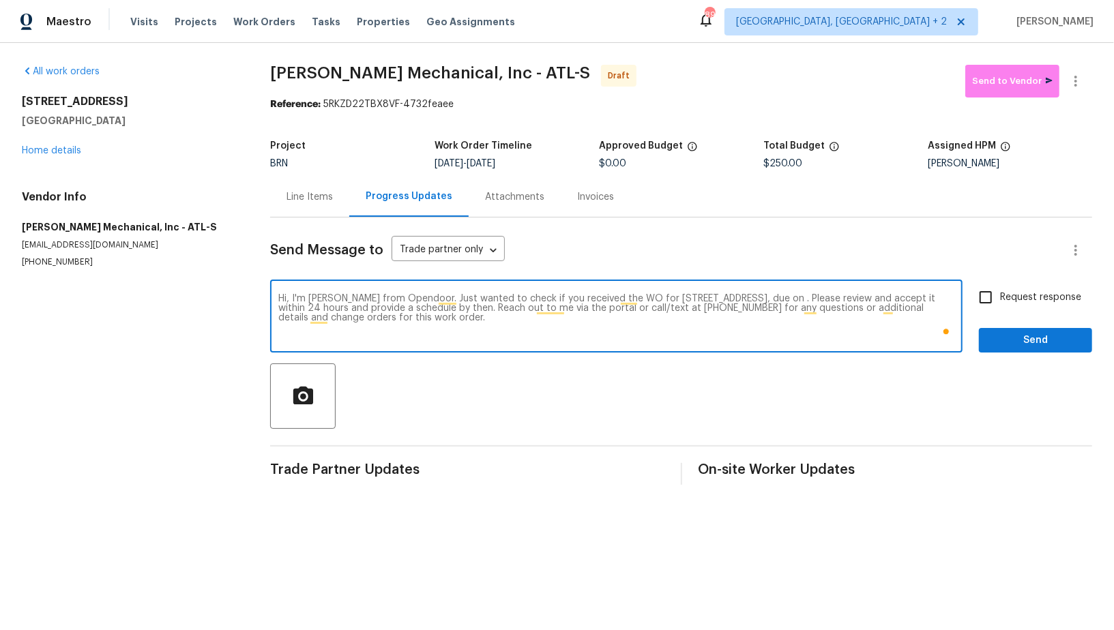
paste textarea "[DATE]"
type textarea "Hi, I'm [PERSON_NAME] from Opendoor. Just wanted to check if you received the W…"
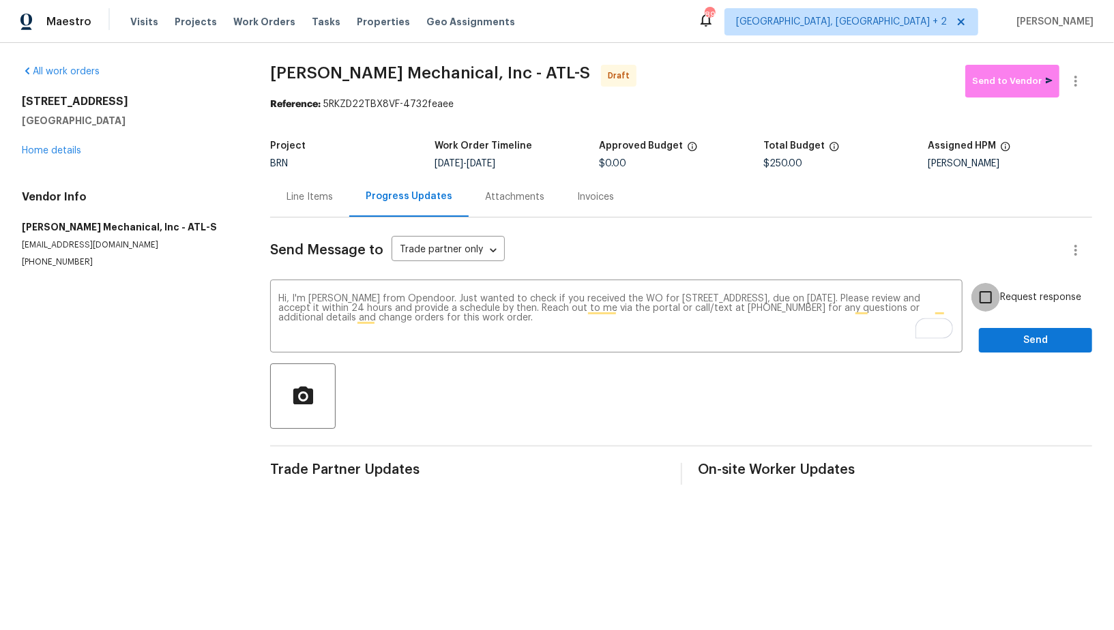
click at [994, 289] on input "Request response" at bounding box center [985, 297] width 29 height 29
checkbox input "true"
click at [1041, 339] on span "Send" at bounding box center [1035, 340] width 91 height 17
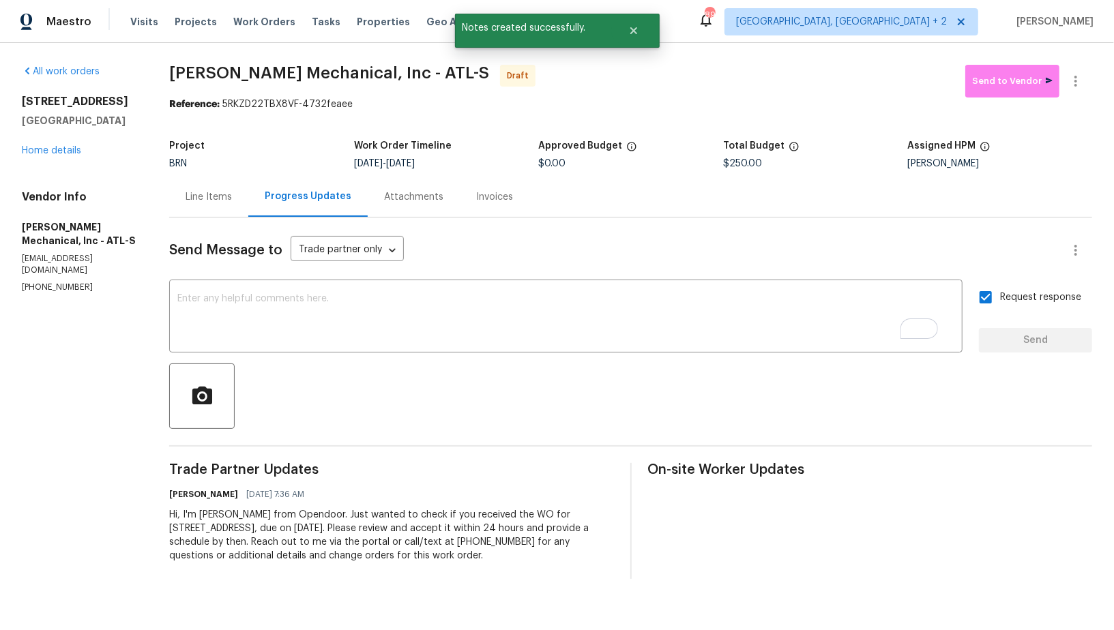
click at [232, 200] on div "Line Items" at bounding box center [209, 197] width 46 height 14
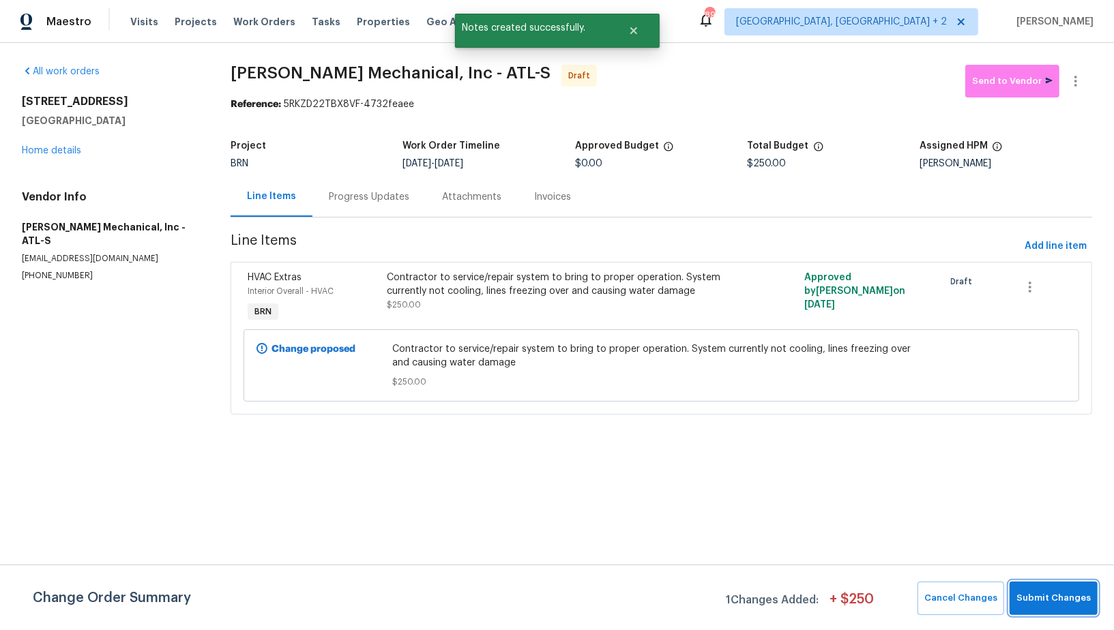
click at [1048, 596] on span "Submit Changes" at bounding box center [1053, 599] width 74 height 16
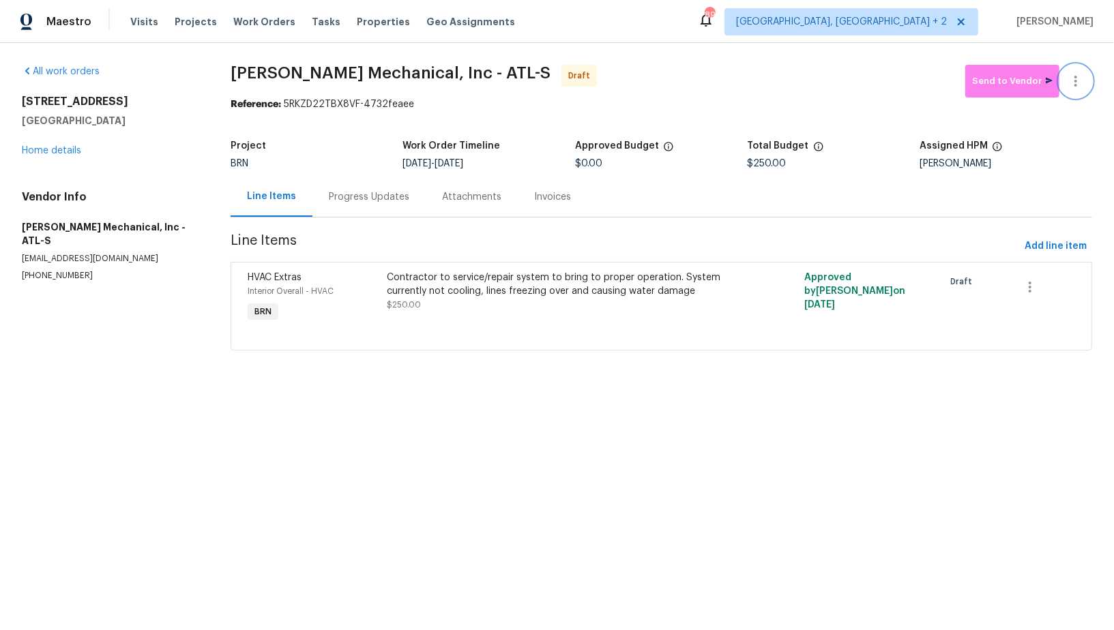
click at [1081, 70] on button "button" at bounding box center [1075, 81] width 33 height 33
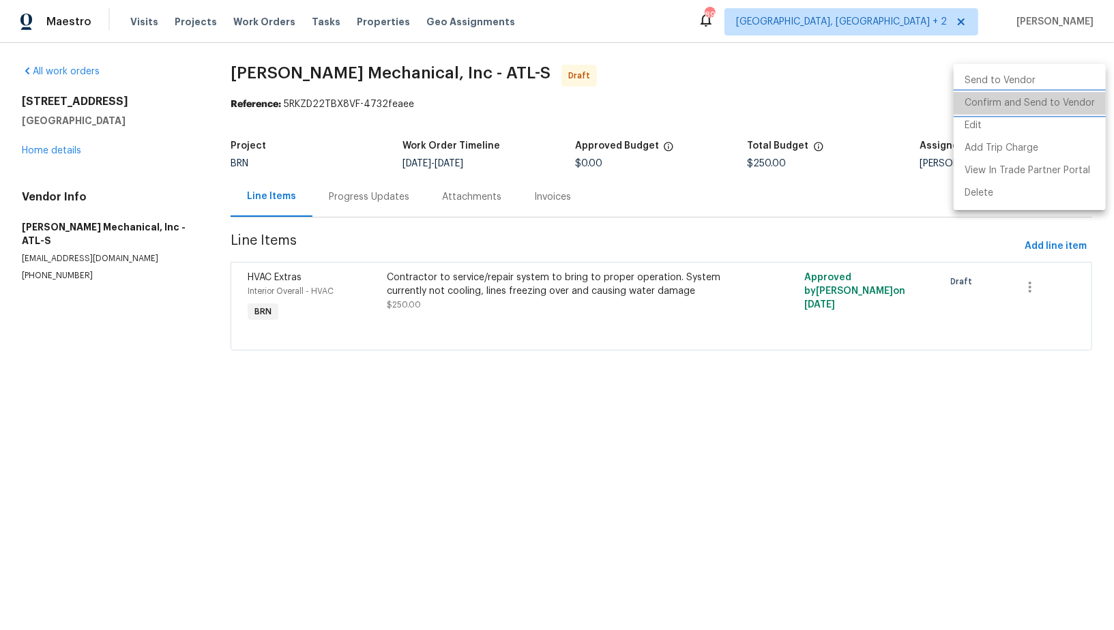
click at [1071, 98] on li "Confirm and Send to Vendor" at bounding box center [1030, 103] width 152 height 23
click at [356, 191] on div at bounding box center [557, 315] width 1114 height 630
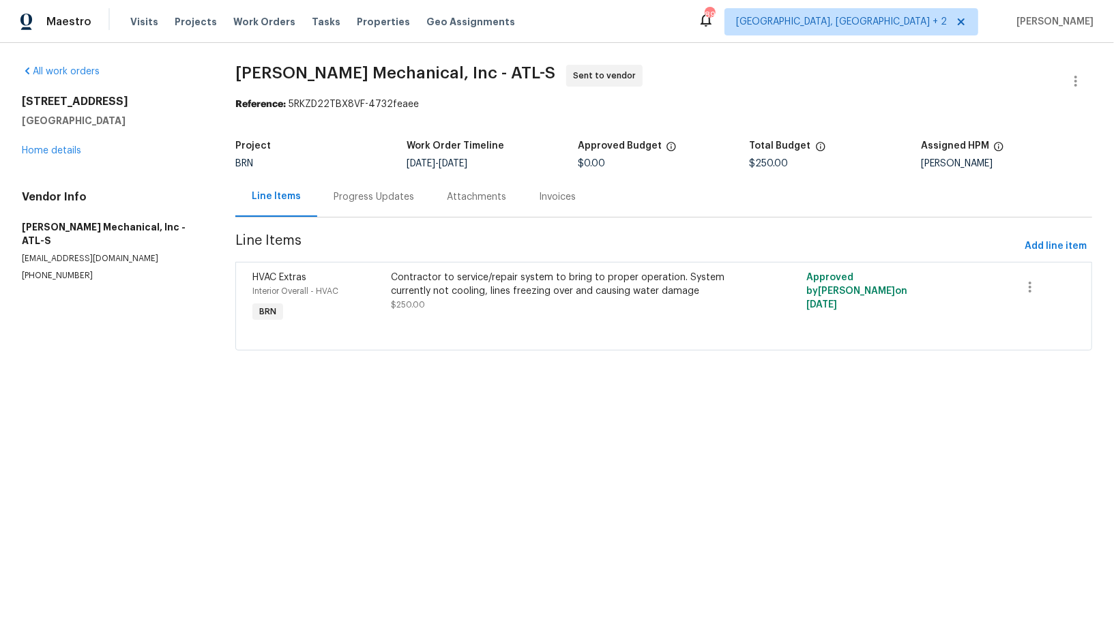
click at [356, 191] on div "Progress Updates" at bounding box center [374, 197] width 80 height 14
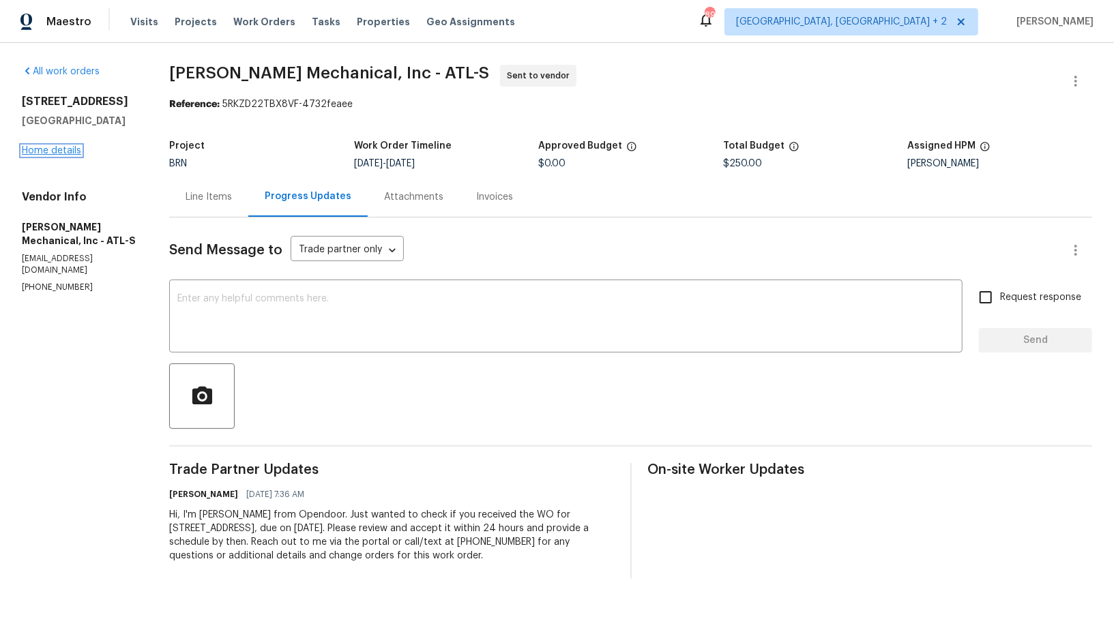
click at [40, 151] on link "Home details" at bounding box center [51, 151] width 59 height 10
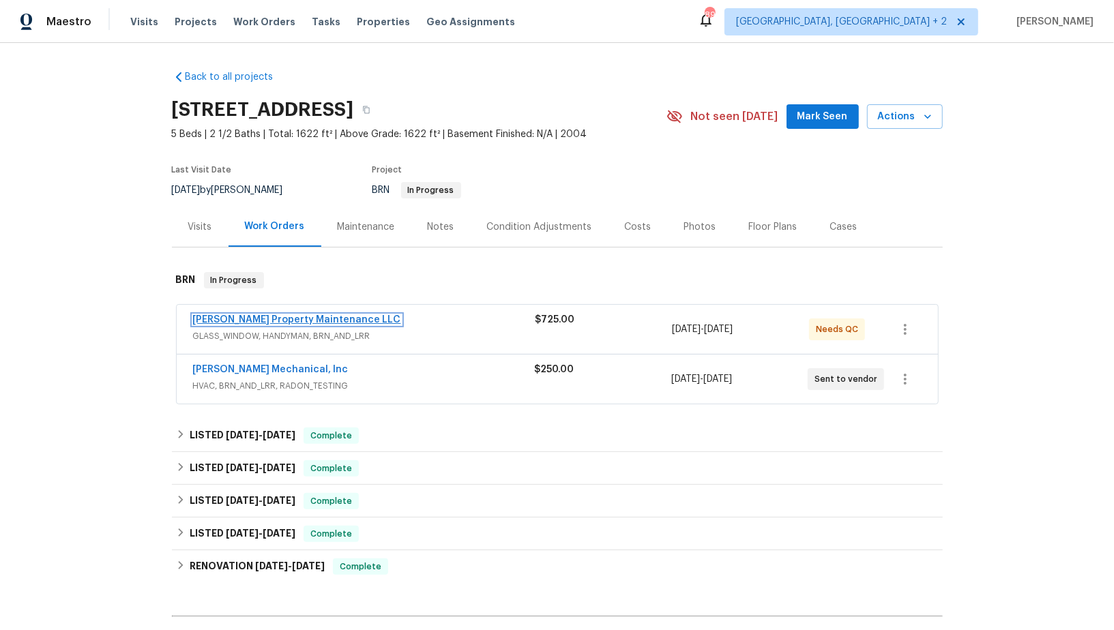
click at [269, 316] on link "[PERSON_NAME] Property Maintenance LLC" at bounding box center [297, 320] width 208 height 10
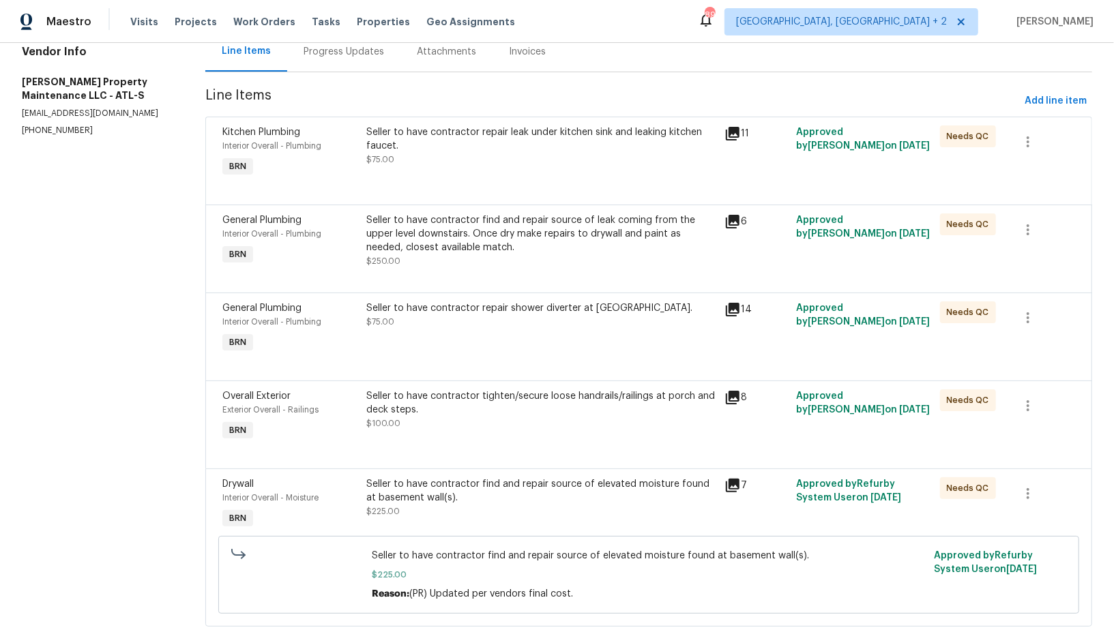
scroll to position [179, 0]
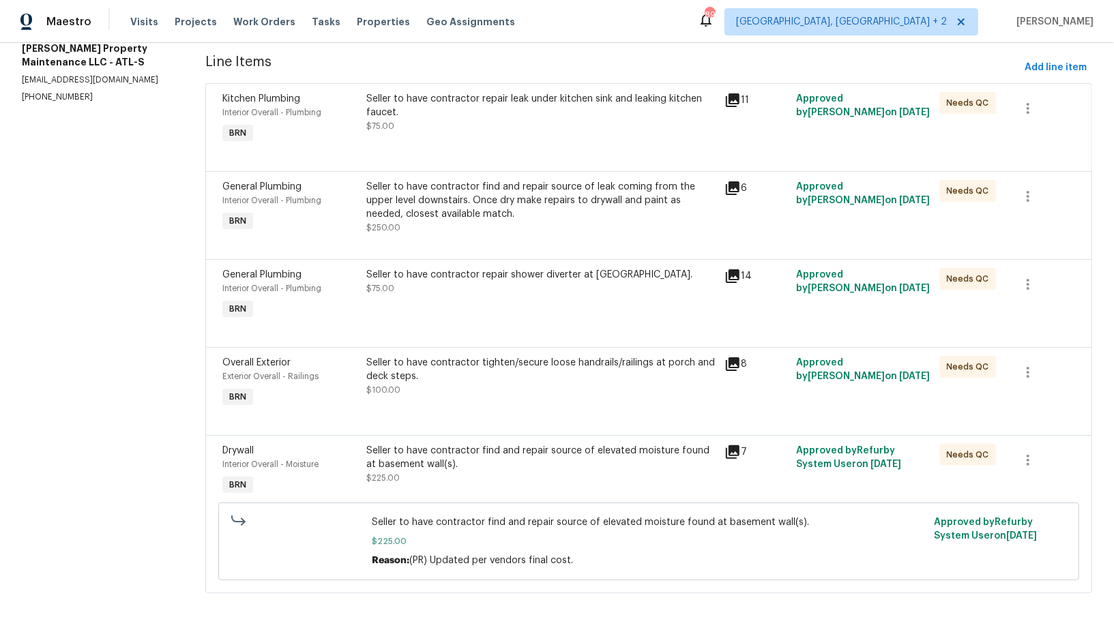
click at [439, 284] on div "Seller to have contractor repair shower diverter at [GEOGRAPHIC_DATA]. $75.00" at bounding box center [541, 281] width 351 height 27
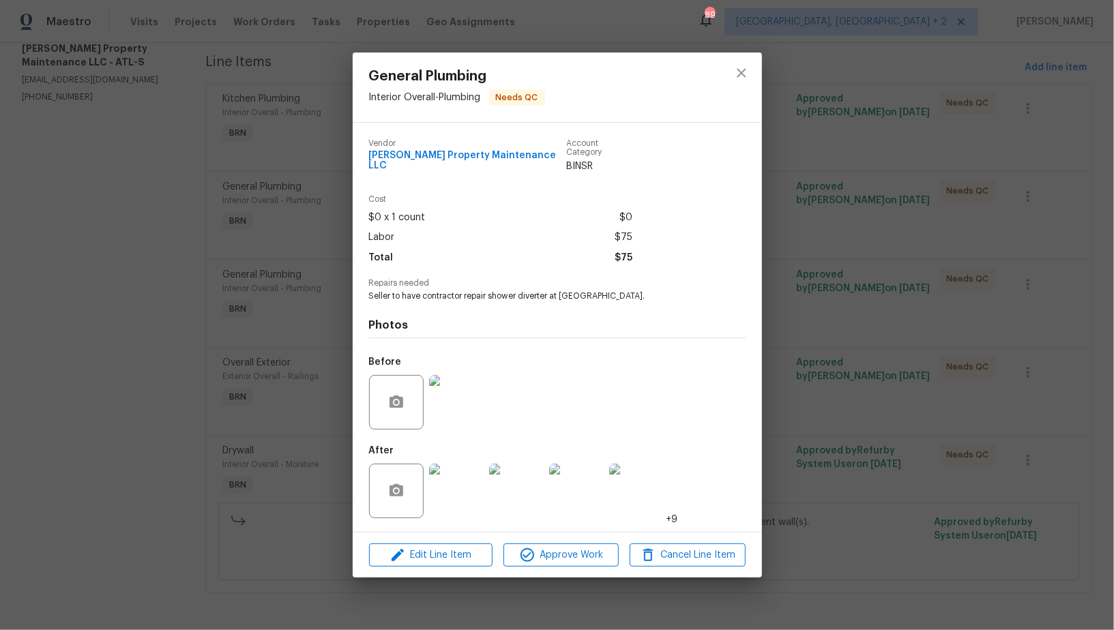
click at [456, 490] on img at bounding box center [456, 491] width 55 height 55
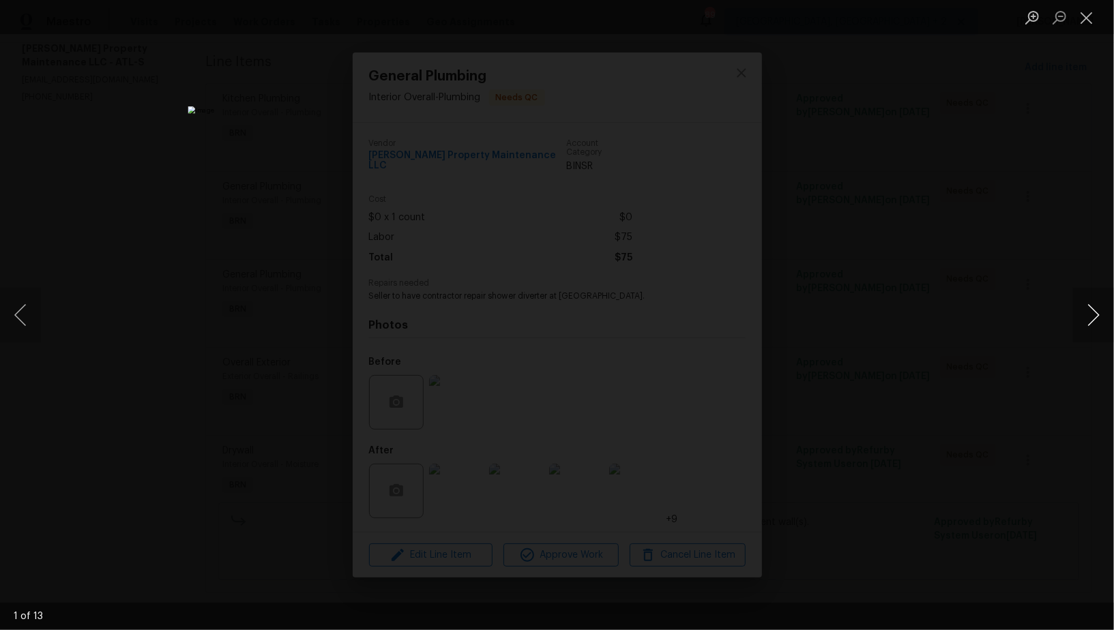
click at [1090, 325] on button "Next image" at bounding box center [1093, 315] width 41 height 55
click at [921, 361] on div "Lightbox" at bounding box center [557, 315] width 1114 height 630
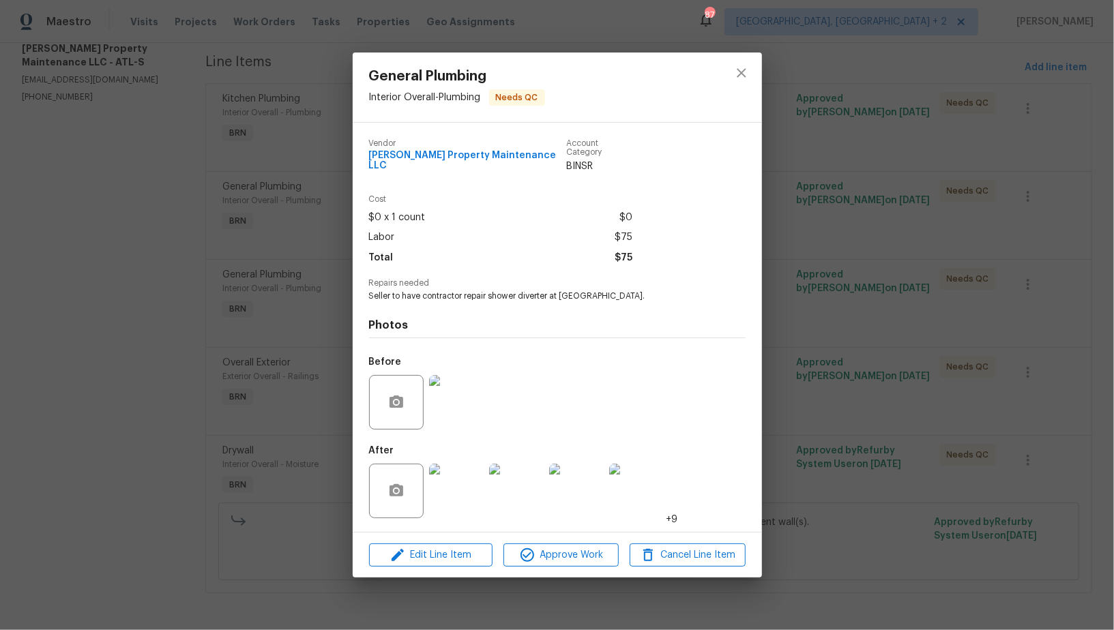
click at [844, 276] on div "General Plumbing Interior Overall - Plumbing Needs QC Vendor [PERSON_NAME] Prop…" at bounding box center [557, 315] width 1114 height 630
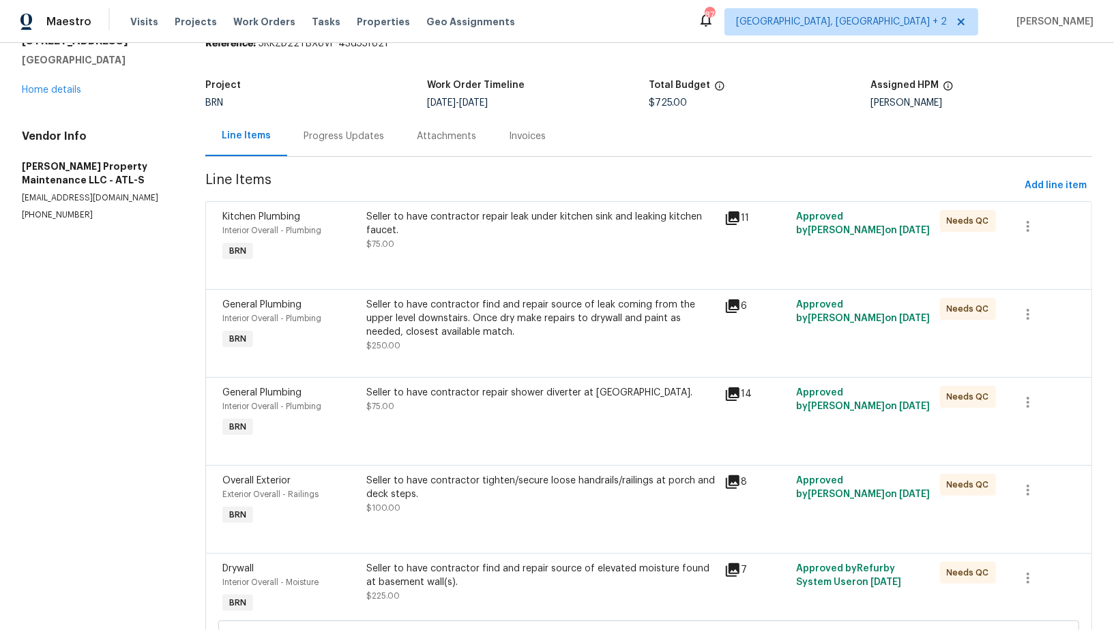
scroll to position [0, 0]
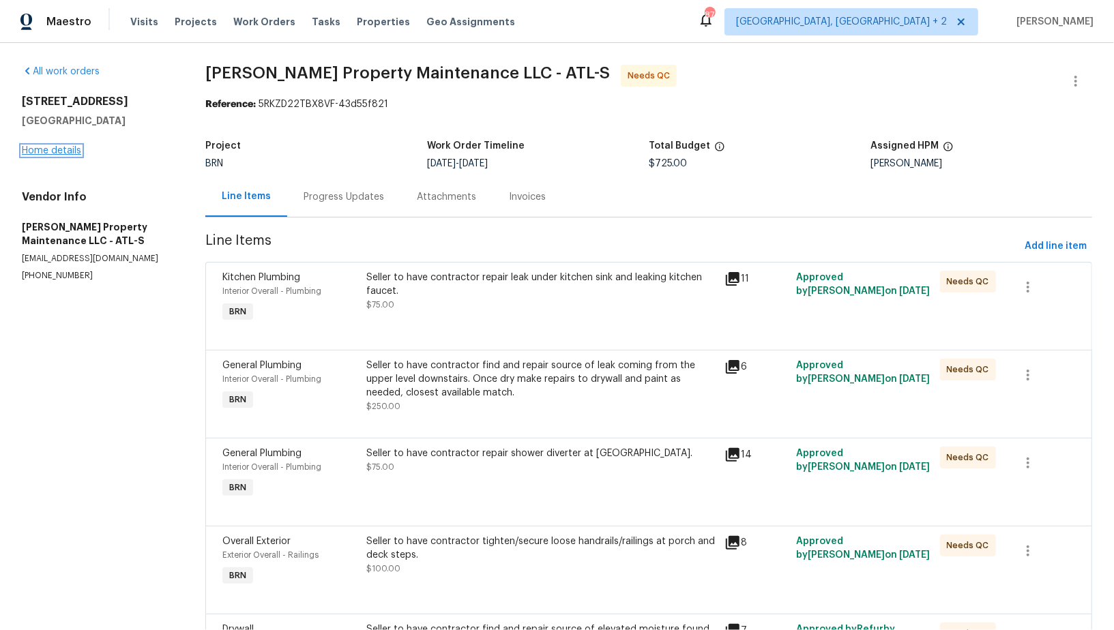
click at [53, 150] on link "Home details" at bounding box center [51, 151] width 59 height 10
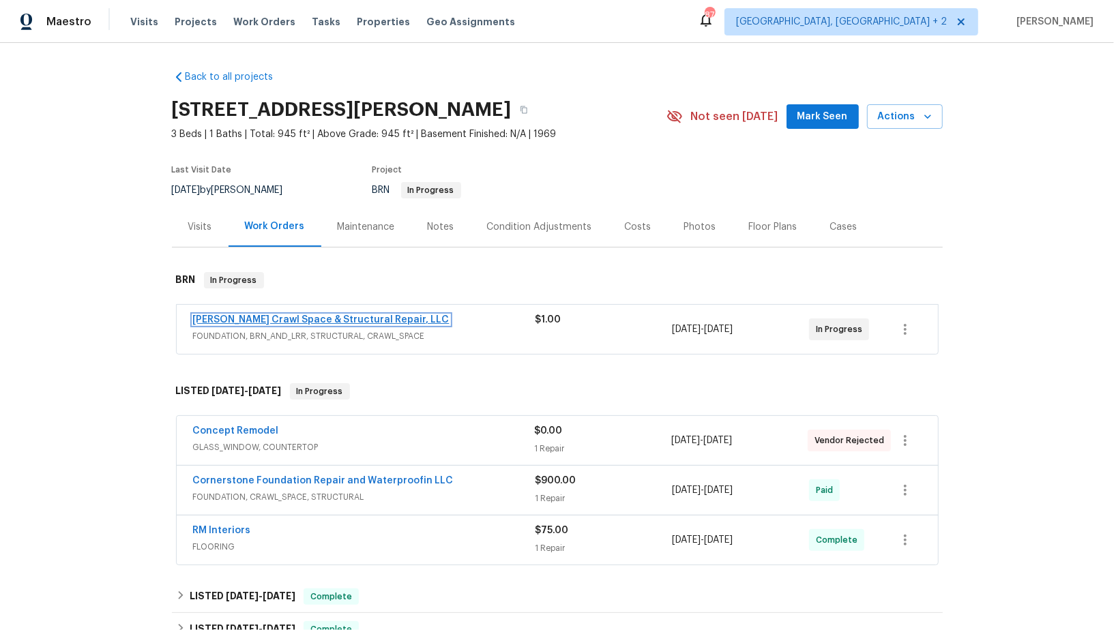
click at [276, 320] on link "[PERSON_NAME] Crawl Space & Structural Repair, LLC" at bounding box center [321, 320] width 256 height 10
